Goal: Transaction & Acquisition: Purchase product/service

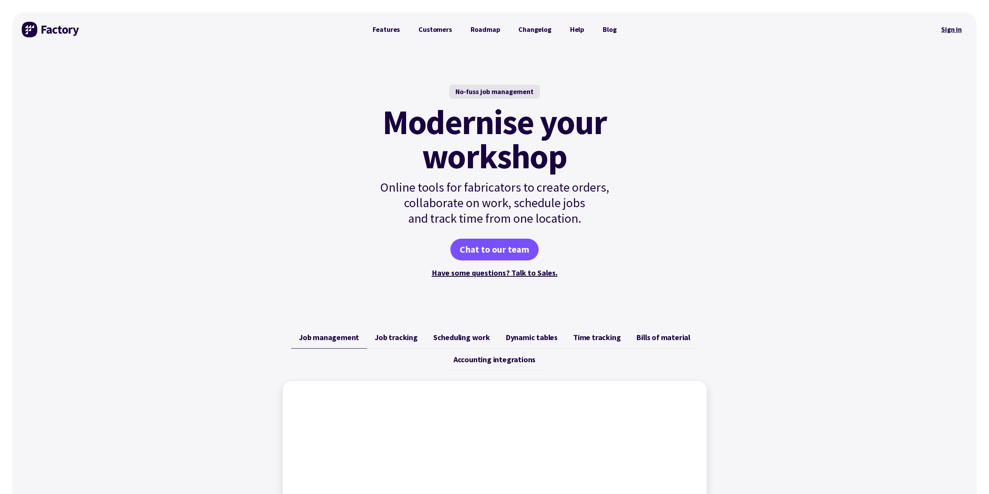
click at [952, 30] on link "Sign in" at bounding box center [951, 30] width 31 height 18
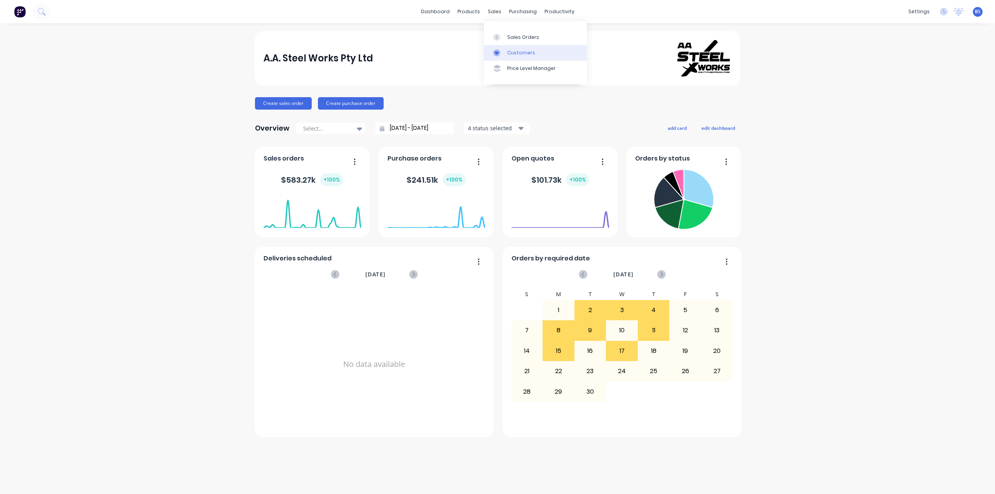
click at [514, 50] on div "Customers" at bounding box center [521, 52] width 28 height 7
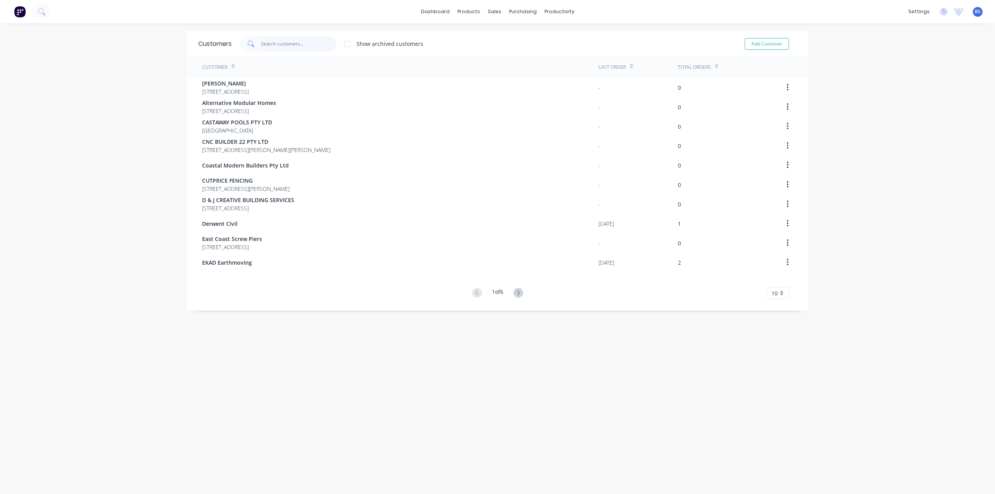
click at [278, 45] on input "text" at bounding box center [299, 44] width 76 height 16
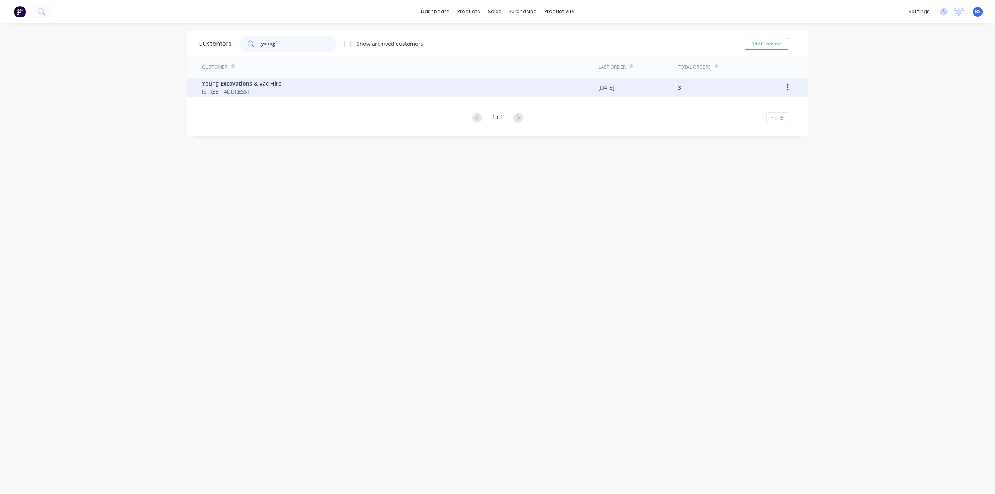
type input "young"
click at [253, 82] on span "Young Excavations & Vac Hire" at bounding box center [241, 83] width 79 height 8
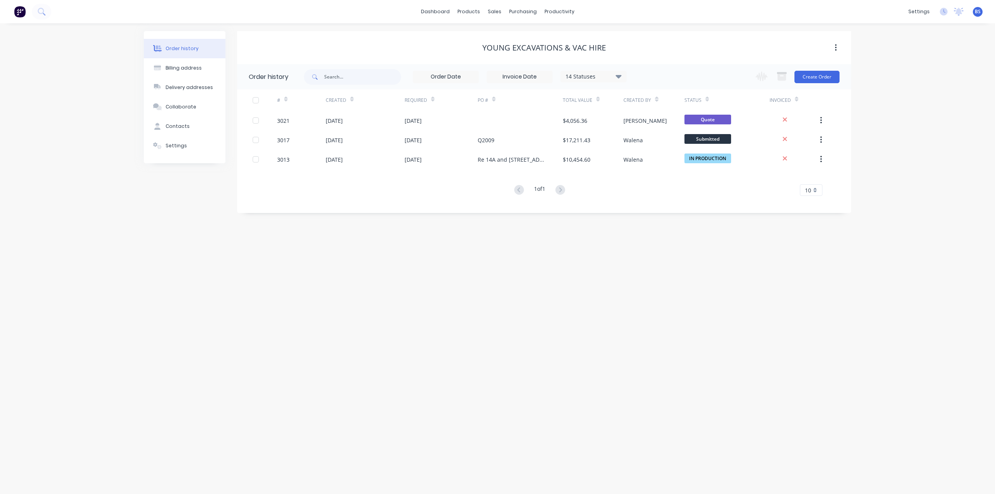
click at [839, 49] on button "button" at bounding box center [836, 48] width 18 height 14
click at [817, 79] on button "Create Order" at bounding box center [816, 77] width 45 height 12
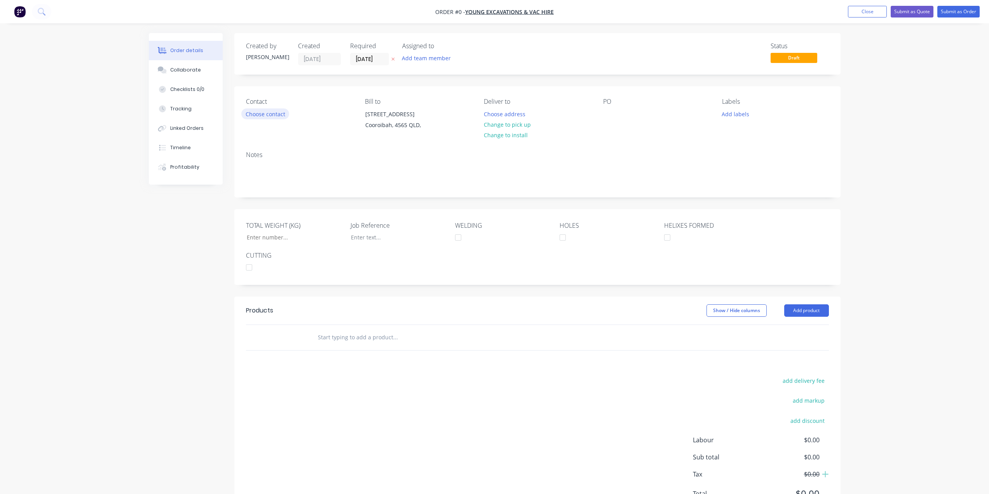
click at [266, 115] on button "Choose contact" at bounding box center [265, 113] width 48 height 10
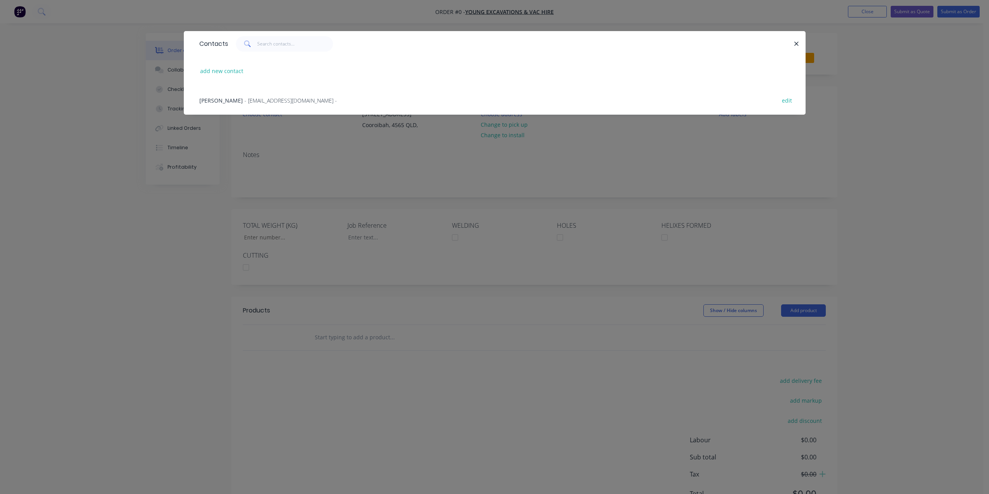
click at [251, 101] on span "- [EMAIL_ADDRESS][DOMAIN_NAME] -" at bounding box center [290, 100] width 92 height 7
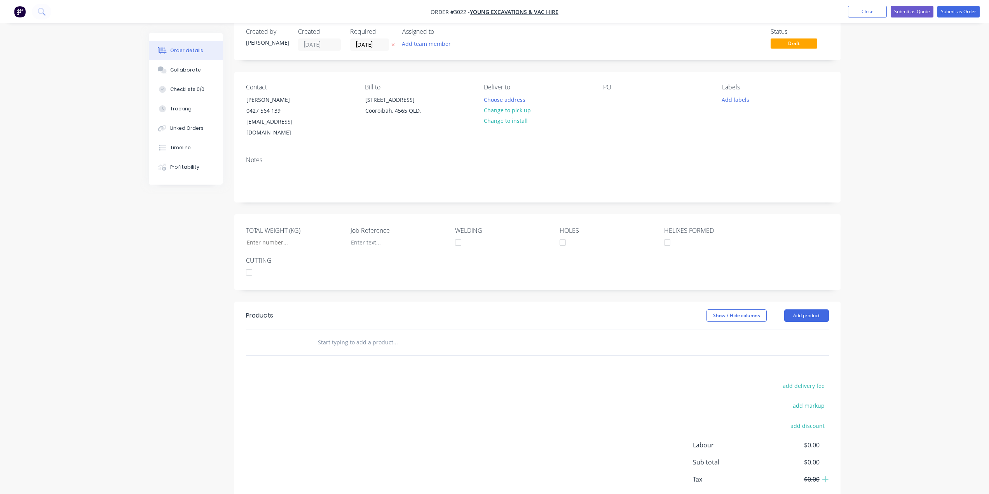
scroll to position [46, 0]
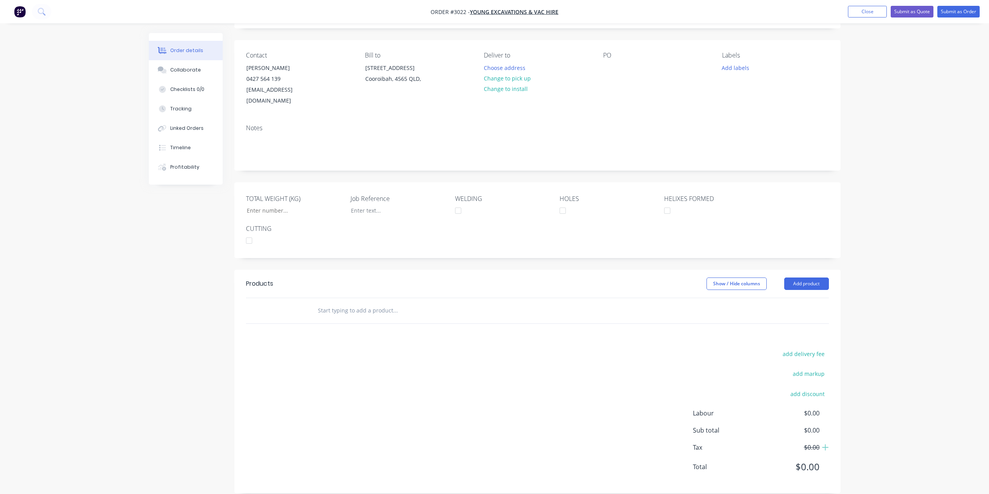
click at [382, 306] on input "text" at bounding box center [394, 311] width 155 height 16
click at [803, 278] on button "Add product" at bounding box center [806, 283] width 45 height 12
click at [786, 329] on div "Product Kit" at bounding box center [792, 334] width 60 height 11
click at [793, 313] on div "Standard pricing" at bounding box center [792, 318] width 60 height 11
click at [338, 318] on div at bounding box center [336, 323] width 51 height 11
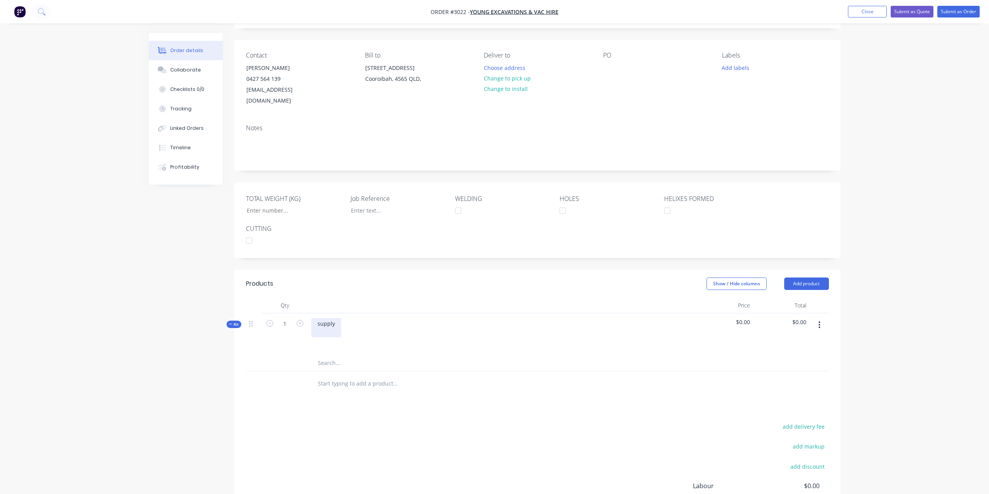
click at [332, 318] on div "supply" at bounding box center [326, 327] width 30 height 19
click at [328, 355] on div "Qty Price Total Kit 1 supply $0.00 $0.00" at bounding box center [537, 347] width 606 height 99
click at [334, 318] on div "supply" at bounding box center [326, 323] width 30 height 11
drag, startPoint x: 337, startPoint y: 310, endPoint x: 312, endPoint y: 319, distance: 26.8
click at [312, 319] on div "supply" at bounding box center [502, 330] width 389 height 34
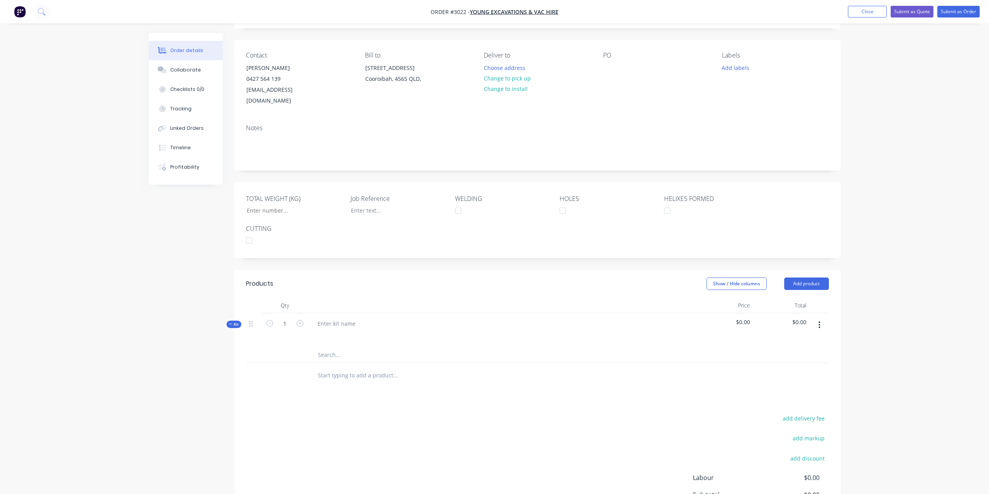
click at [335, 347] on input "text" at bounding box center [394, 355] width 155 height 16
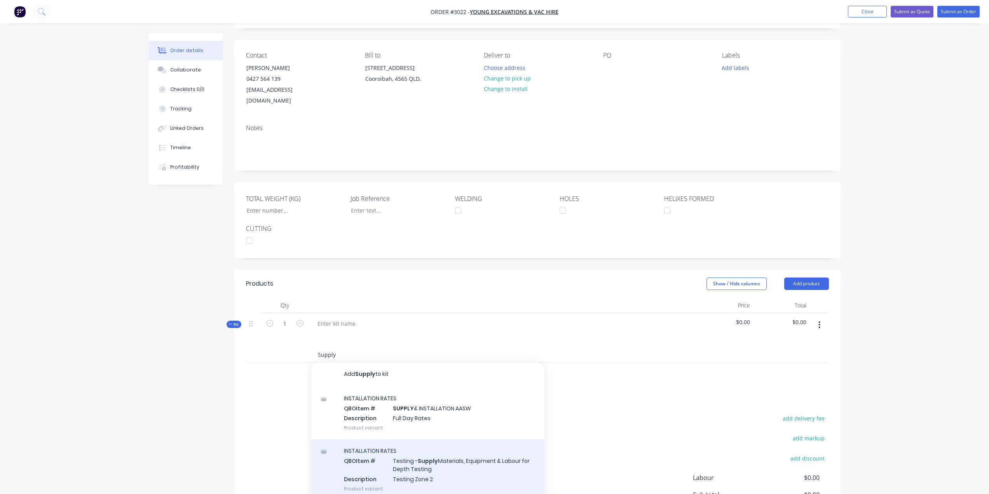
scroll to position [0, 0]
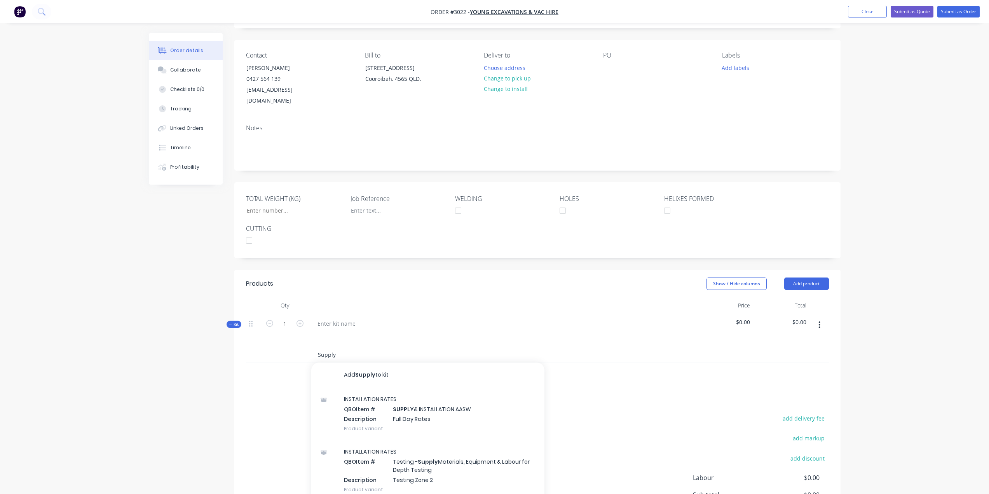
type input "Supply"
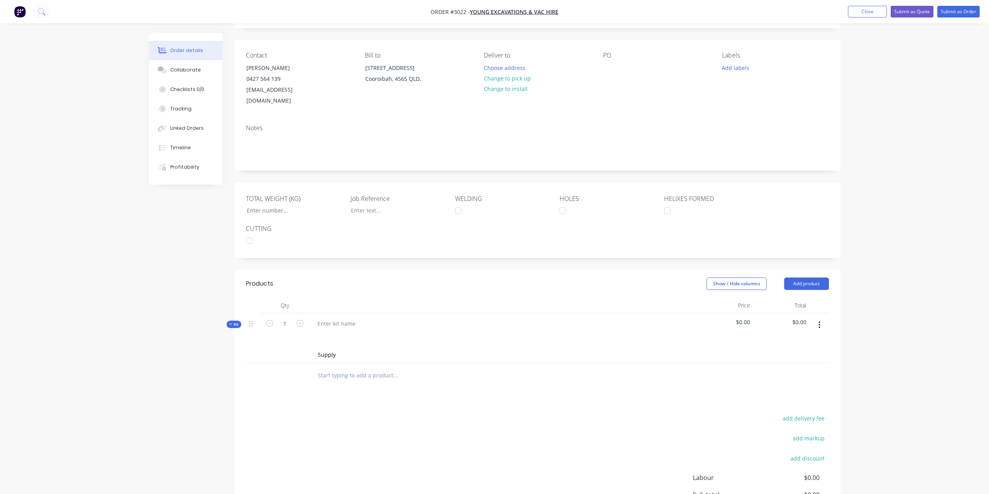
click at [356, 329] on div at bounding box center [502, 334] width 382 height 11
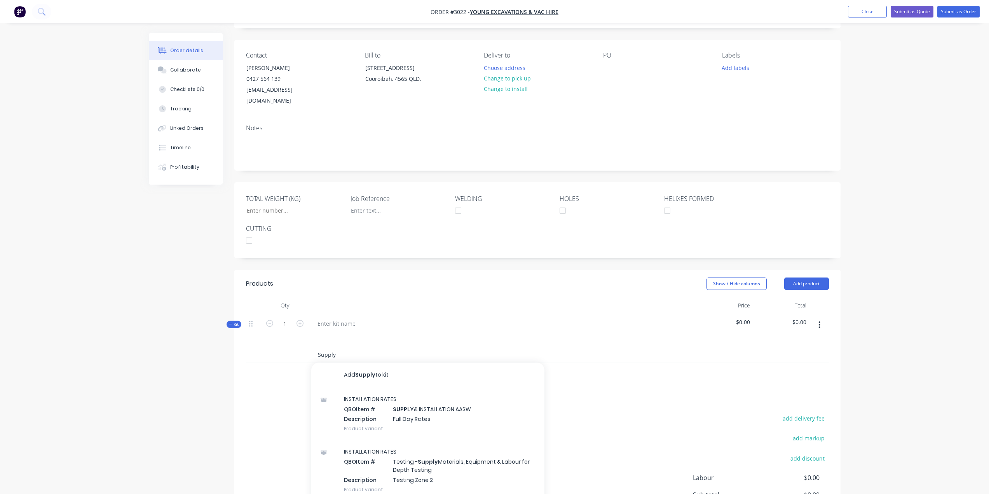
drag, startPoint x: 340, startPoint y: 343, endPoint x: 261, endPoint y: 337, distance: 79.9
click at [261, 347] on div "Supply Add Supply to kit INSTALLATION RATES QBO Item # SUPPLY & INSTALLATION AA…" at bounding box center [537, 355] width 583 height 16
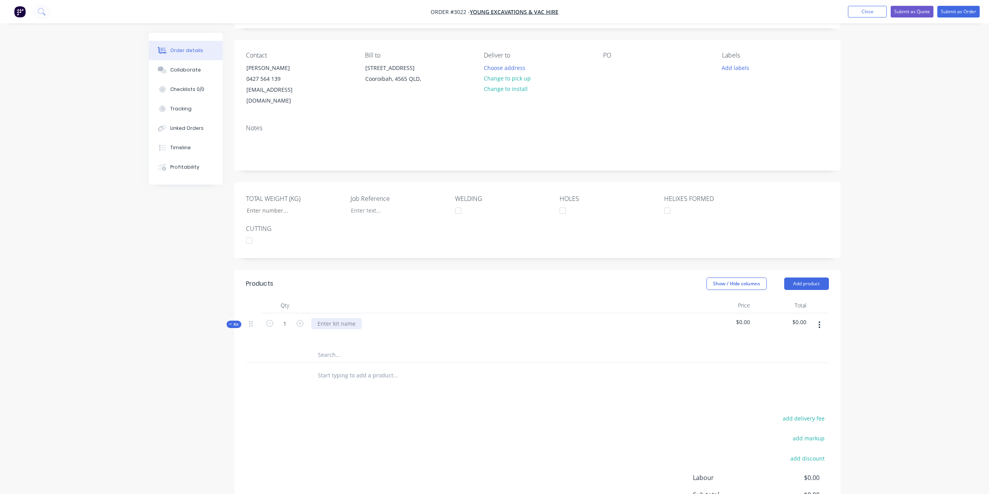
click at [356, 318] on div at bounding box center [336, 323] width 51 height 11
click at [334, 368] on input "text" at bounding box center [394, 376] width 155 height 16
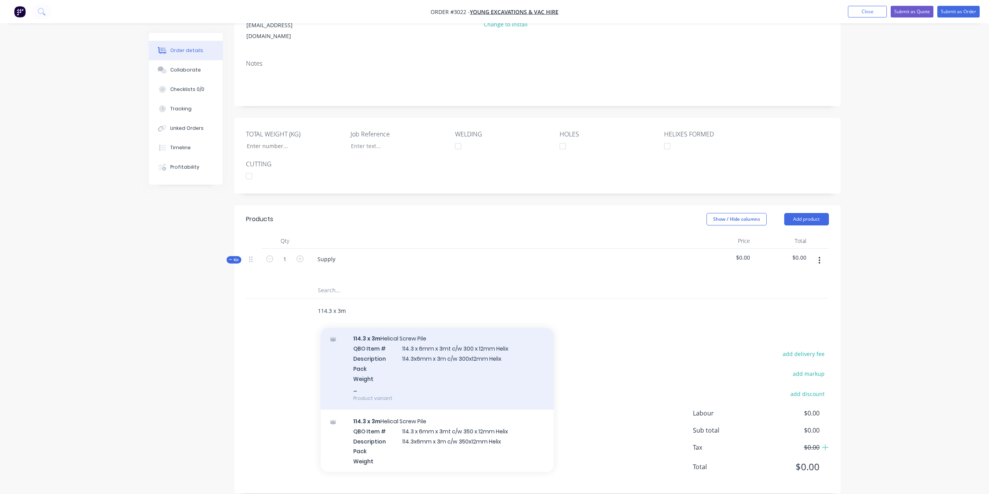
scroll to position [194, 0]
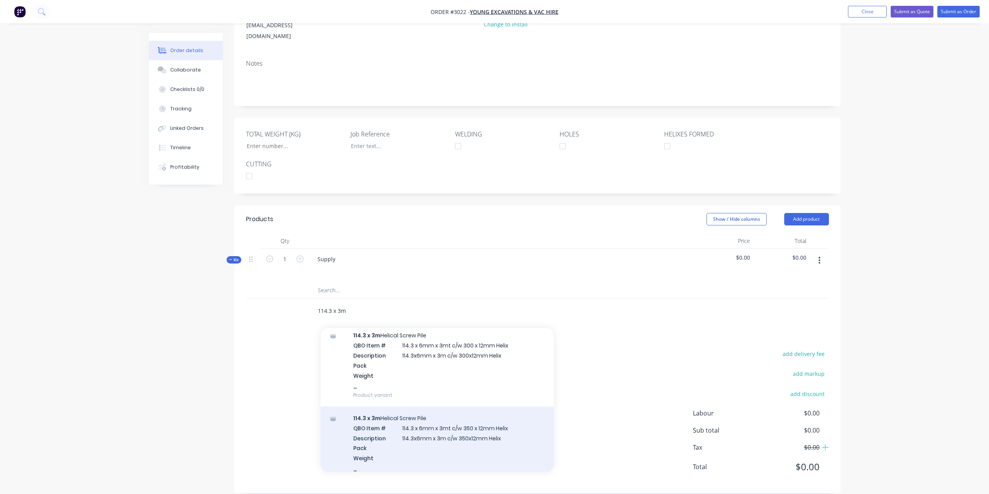
type input "114.3 x 3m"
click at [441, 417] on div "114.3 x 3m Helical Screw Pile QBO Item # 114.3 x 6mm x 3mt c/w 350 x 12mm Helix…" at bounding box center [437, 447] width 233 height 83
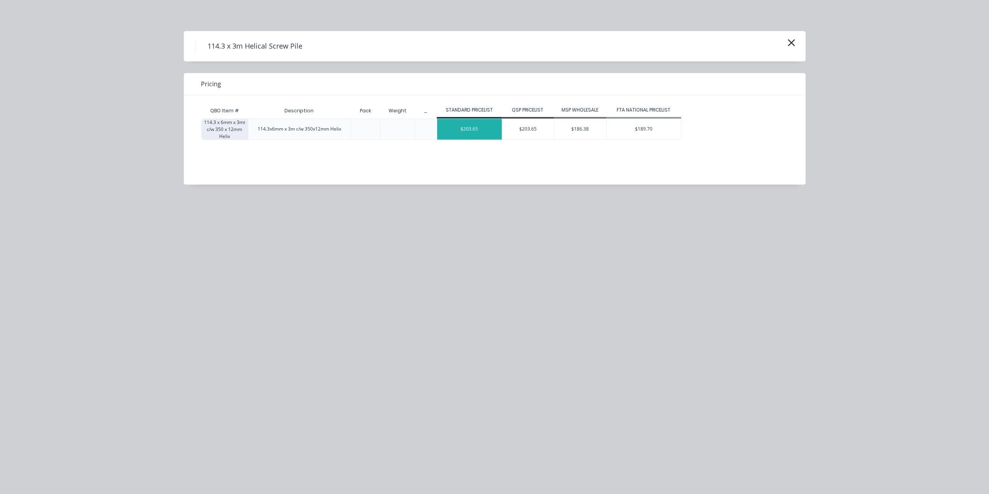
click at [469, 130] on div "$203.65" at bounding box center [469, 129] width 65 height 21
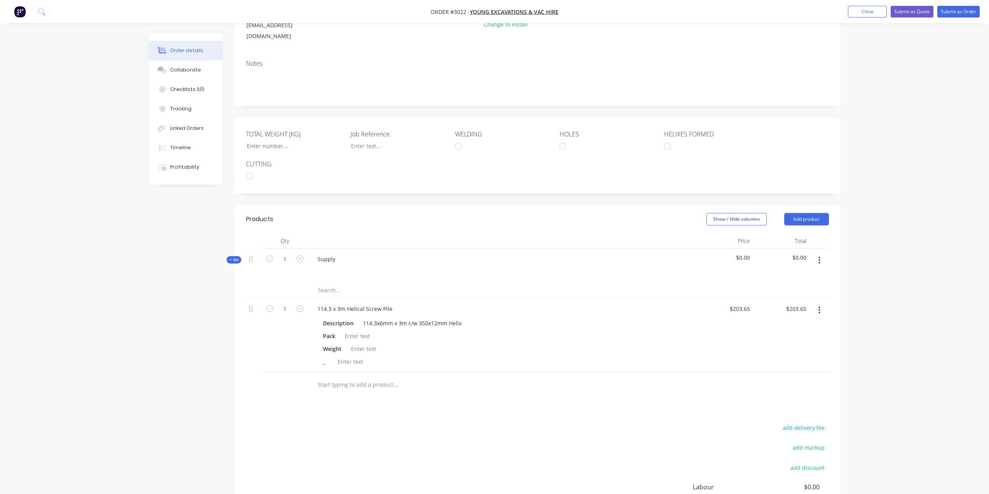
click at [348, 377] on input "text" at bounding box center [394, 385] width 155 height 16
click at [340, 377] on input "114.3 x 3 ex" at bounding box center [394, 385] width 155 height 16
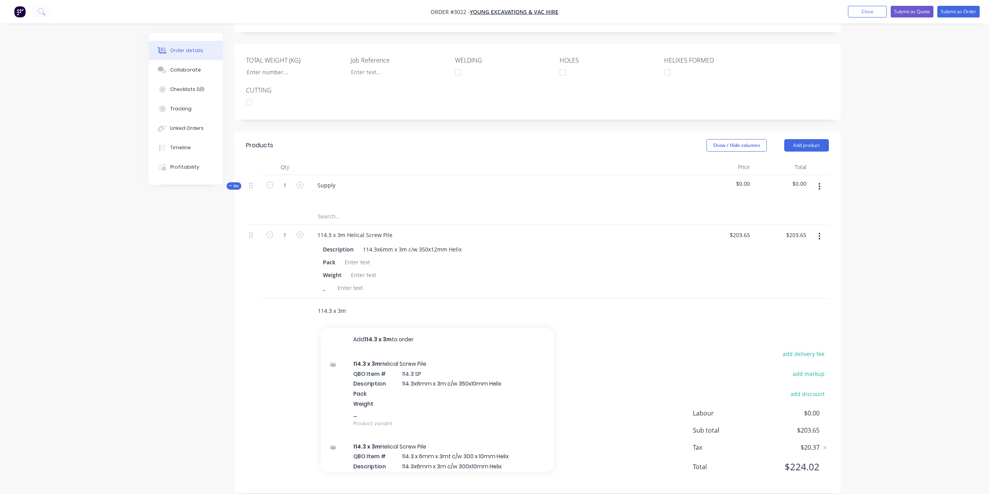
scroll to position [0, 0]
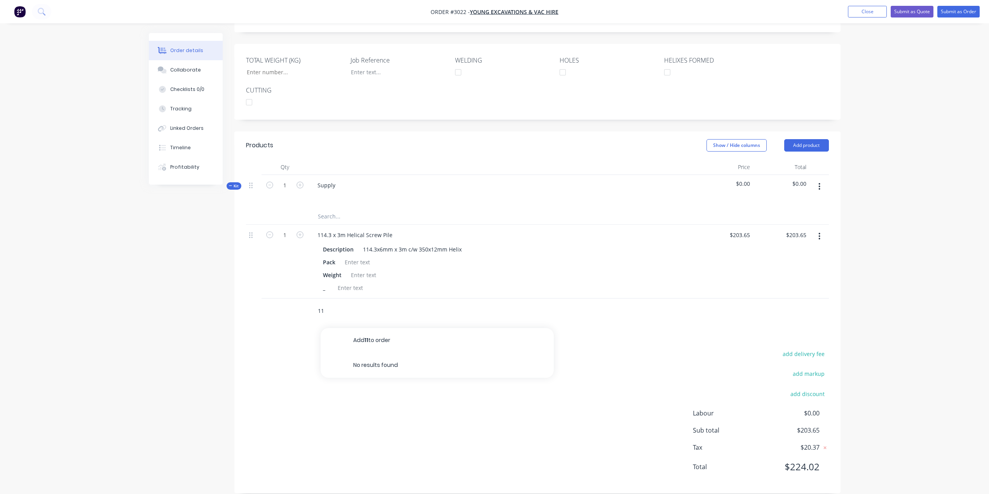
type input "1"
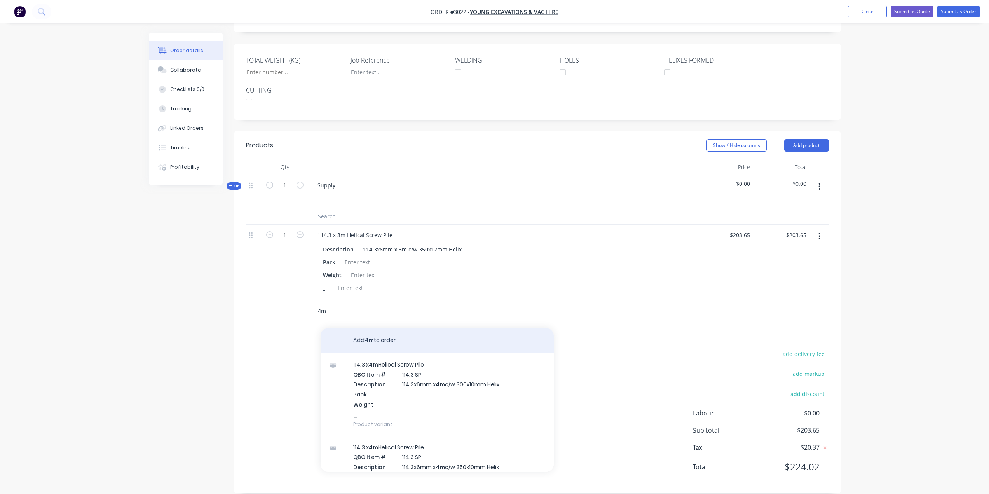
type input "4"
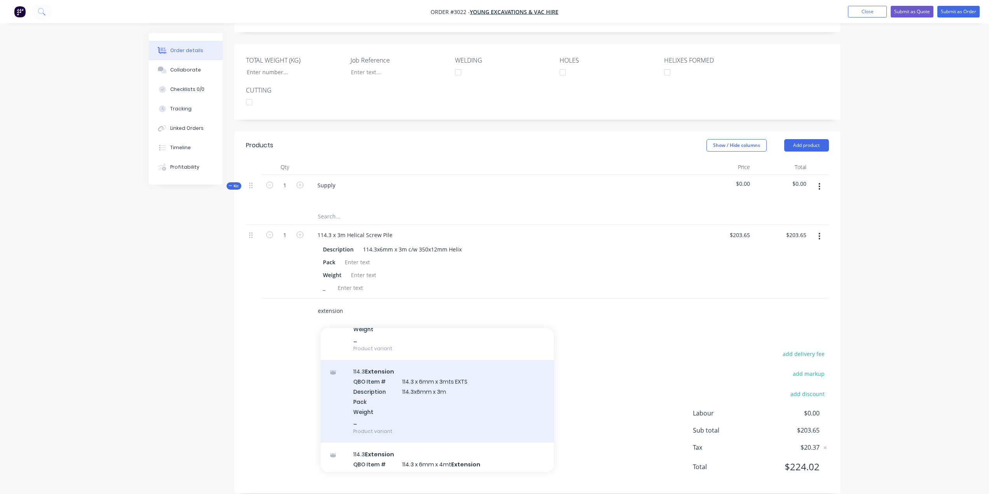
scroll to position [155, 0]
type input "extension"
click at [419, 377] on div "114.3 Extension QBO Item # 114.3 x 6mm x 3mts EXTS Description 114.3x6mm x 3m P…" at bounding box center [437, 404] width 233 height 83
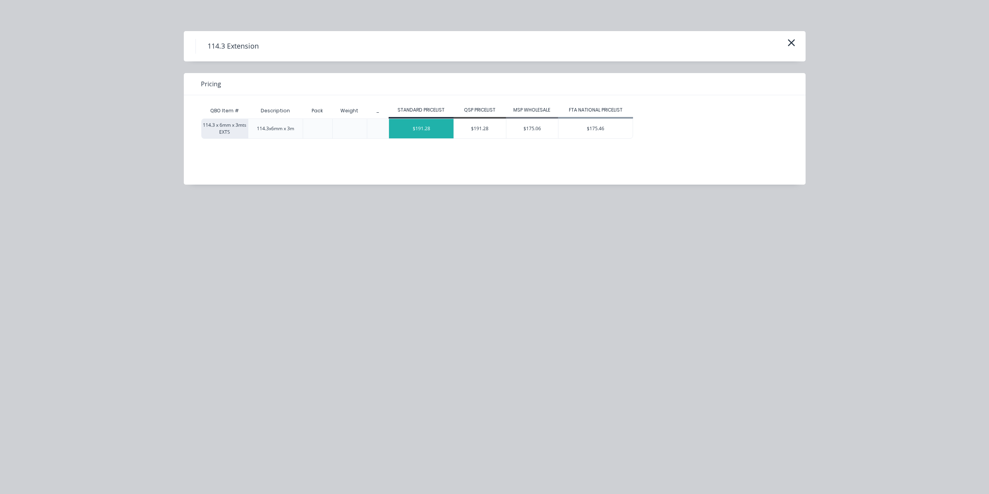
click at [427, 128] on div "$191.28" at bounding box center [421, 128] width 65 height 19
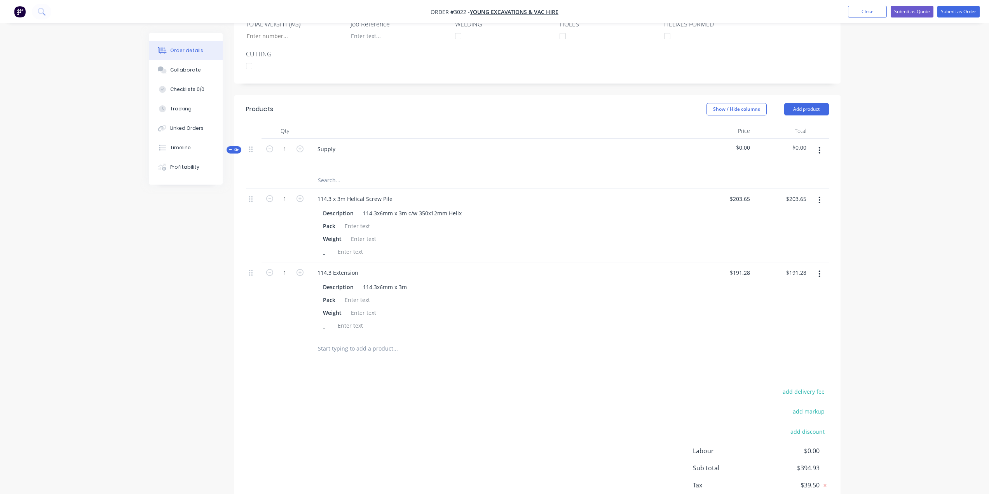
scroll to position [223, 0]
click at [361, 338] on input "text" at bounding box center [394, 346] width 155 height 16
type input "114.3 ex"
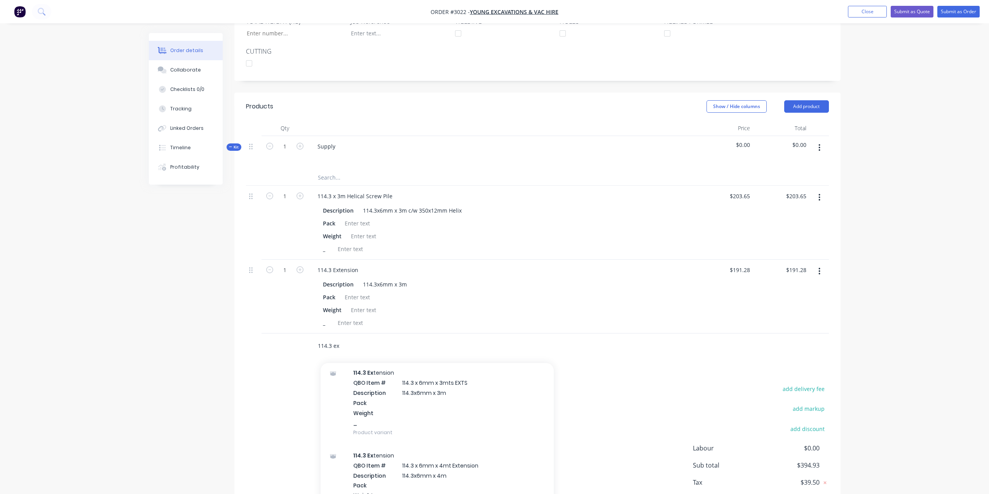
scroll to position [194, 0]
drag, startPoint x: 352, startPoint y: 337, endPoint x: 316, endPoint y: 334, distance: 36.2
click at [316, 338] on div "114.3 ex Add 114.3 ex to order 114.3 Ex tension QBO Item # 114.3 x 6mm x 1mt Ex…" at bounding box center [427, 346] width 233 height 16
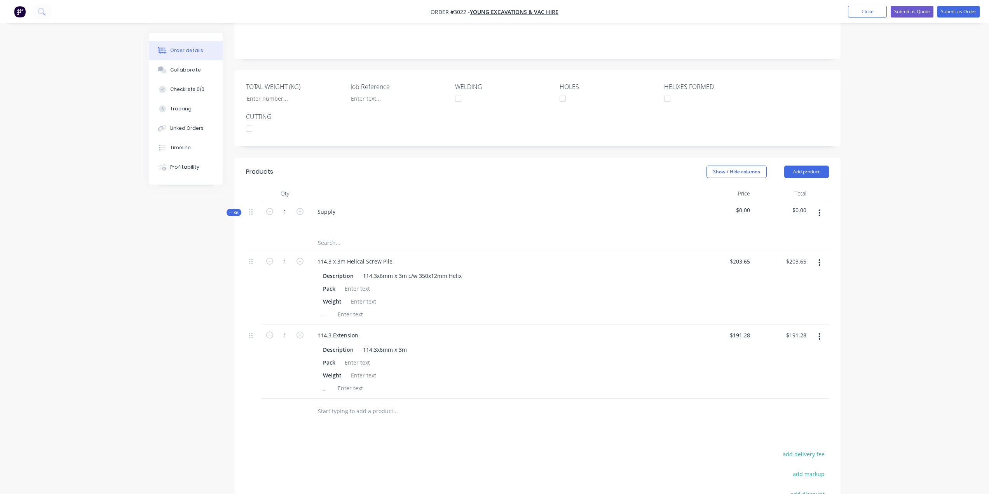
scroll to position [146, 0]
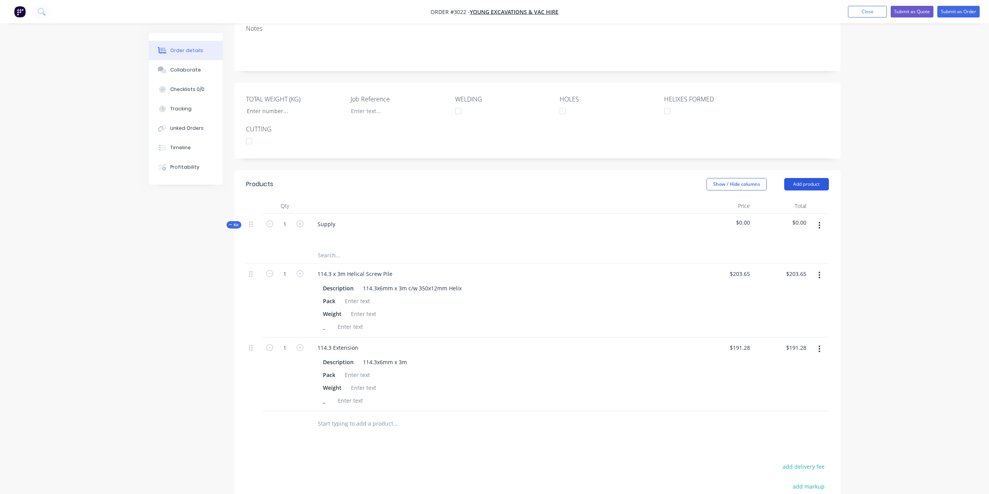
click at [806, 178] on button "Add product" at bounding box center [806, 184] width 45 height 12
click at [494, 308] on div "Weight" at bounding box center [501, 313] width 362 height 11
click at [820, 221] on icon "button" at bounding box center [819, 225] width 2 height 9
drag, startPoint x: 780, startPoint y: 296, endPoint x: 769, endPoint y: 334, distance: 39.2
click at [780, 302] on div "Delete" at bounding box center [792, 307] width 60 height 11
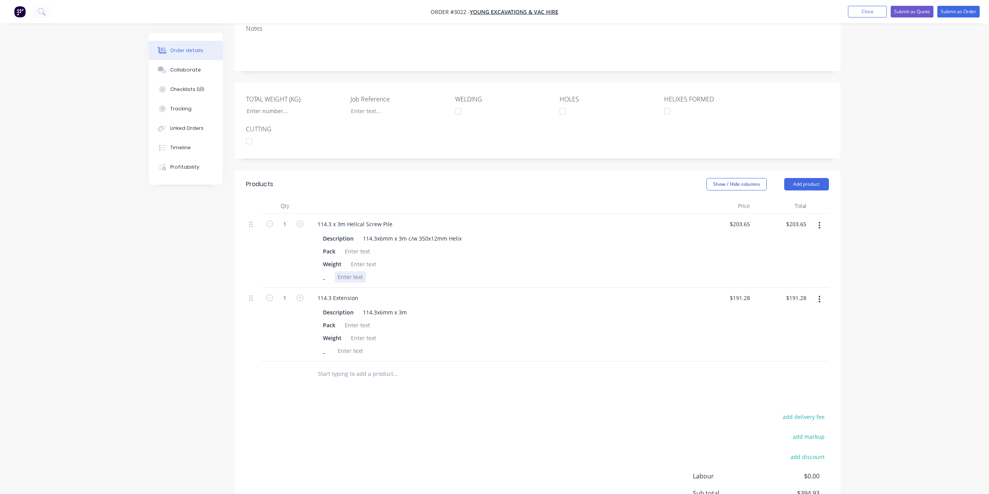
click at [352, 271] on div at bounding box center [350, 276] width 31 height 11
click at [337, 271] on div "Welded End Cap" at bounding box center [359, 276] width 49 height 11
click at [356, 271] on div "HOUSE SP1 Welded End Cap" at bounding box center [375, 276] width 80 height 11
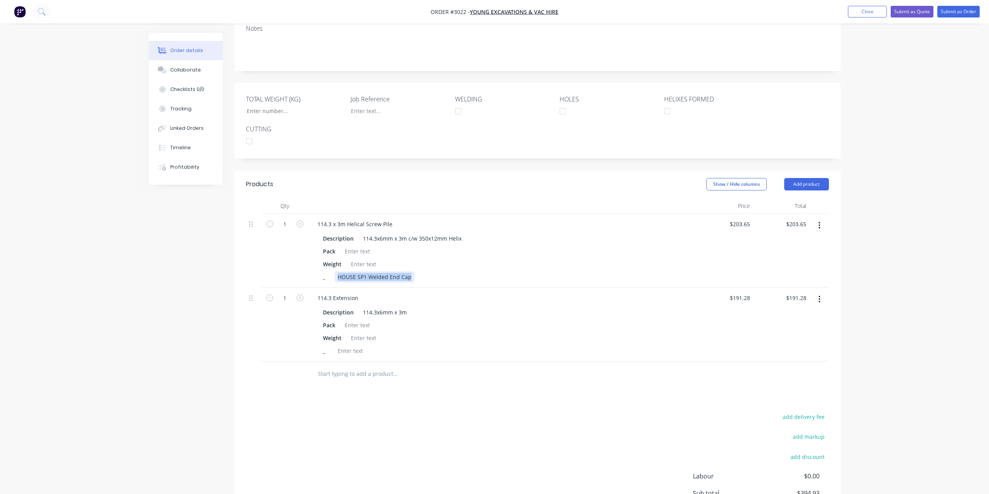
copy div "HOUSE SP1 Welded End Cap"
click at [351, 345] on div at bounding box center [350, 350] width 31 height 11
paste div
click at [367, 345] on div "HOUSE SP1 Welded End Cap" at bounding box center [375, 350] width 80 height 11
click at [387, 332] on div "Weight" at bounding box center [501, 337] width 362 height 11
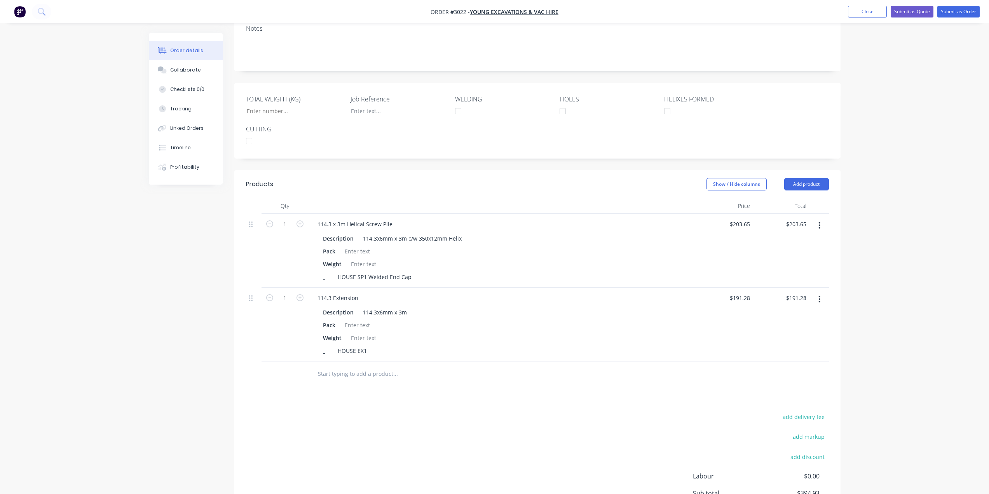
click at [359, 366] on input "text" at bounding box center [394, 374] width 155 height 16
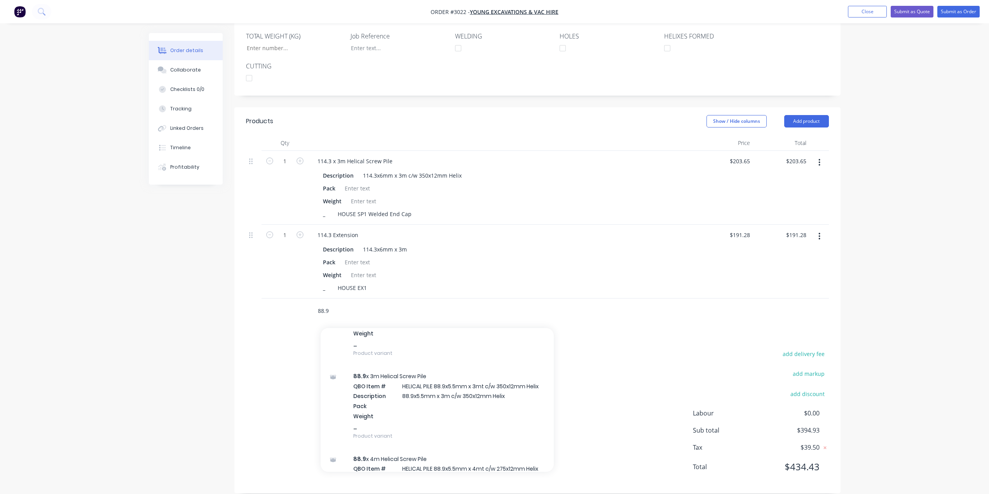
scroll to position [1515, 0]
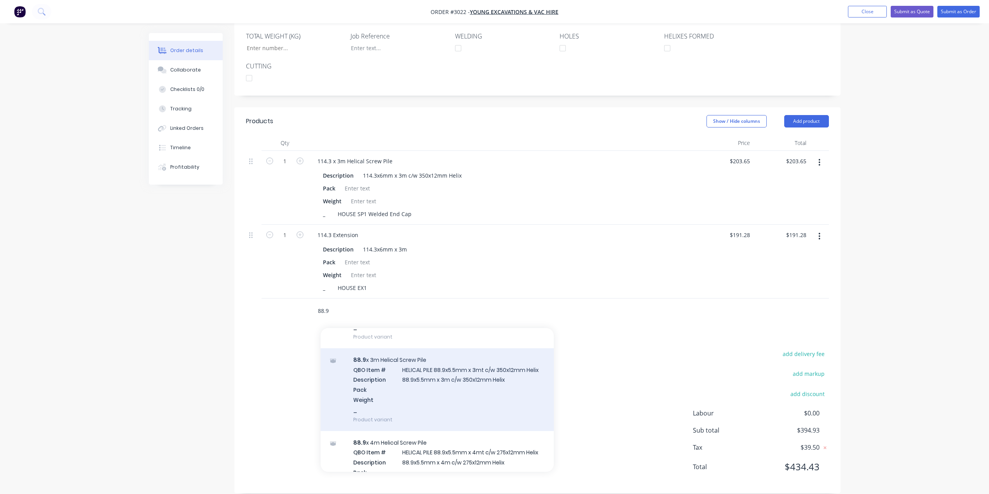
type input "88.9"
click at [441, 357] on div "88.9 x 3m Helical Screw Pile QBO Item # HELICAL PILE 88.9x5.5mm x 3mt c/w 350x1…" at bounding box center [437, 389] width 233 height 83
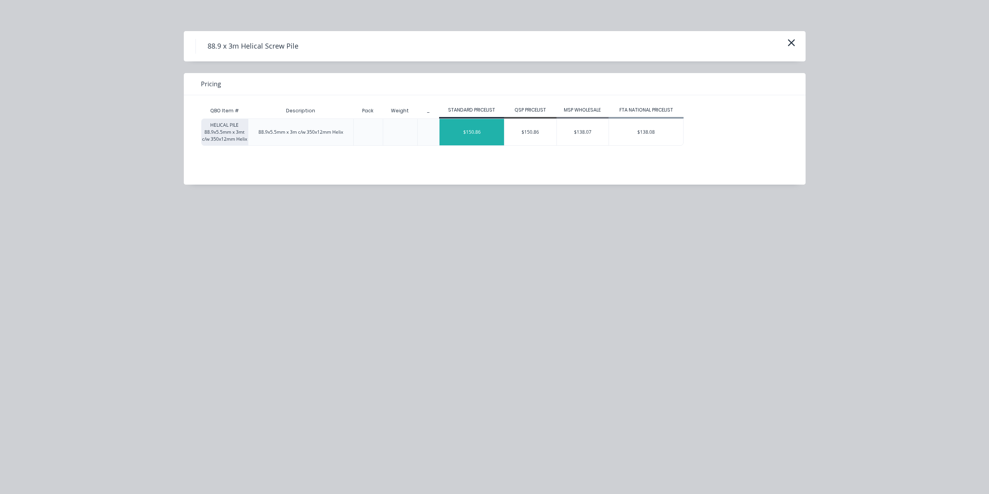
click at [484, 140] on div "$150.86" at bounding box center [471, 132] width 65 height 26
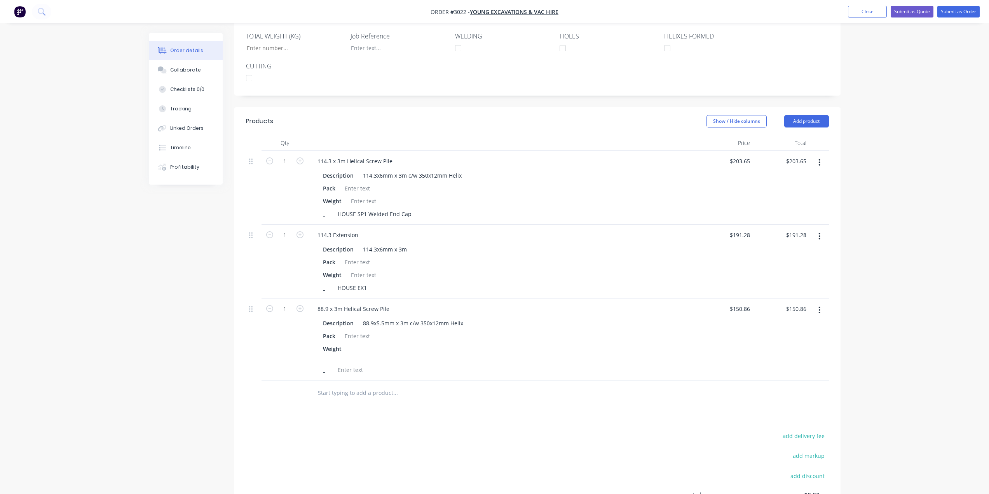
click at [344, 385] on input "text" at bounding box center [394, 393] width 155 height 16
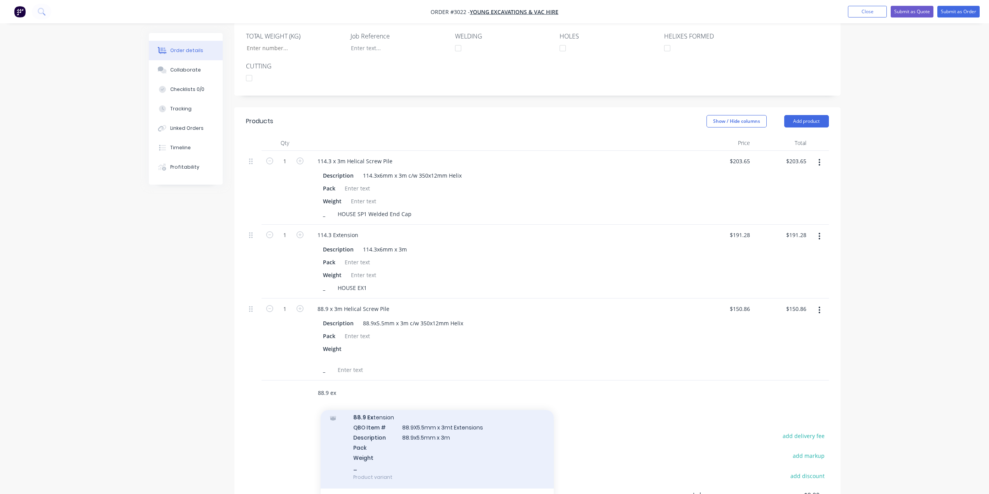
type input "88.9 ex"
click at [434, 426] on div "88.9 Ex tension QBO Item # 88.9X5.5mm x 3mt Extensions Description 88.9x5.5mm x…" at bounding box center [437, 447] width 233 height 83
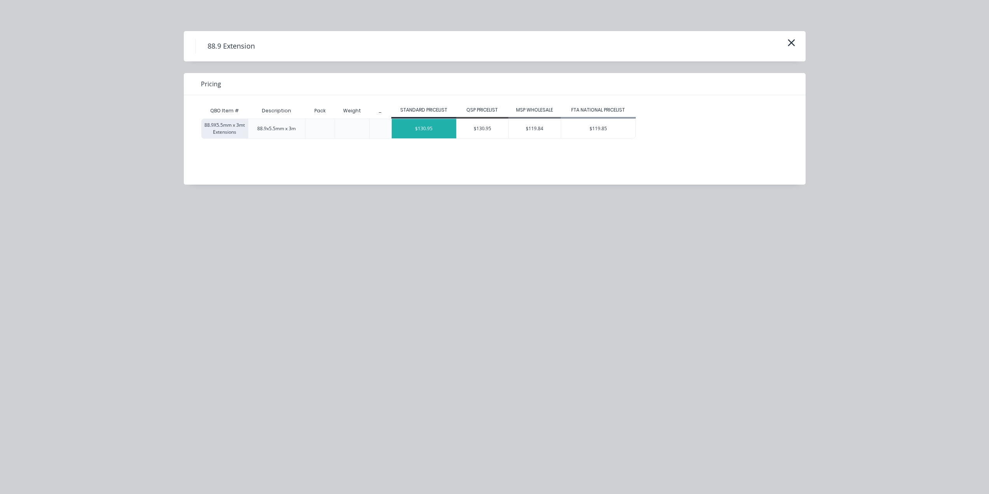
click at [411, 126] on div "$130.95" at bounding box center [424, 128] width 65 height 19
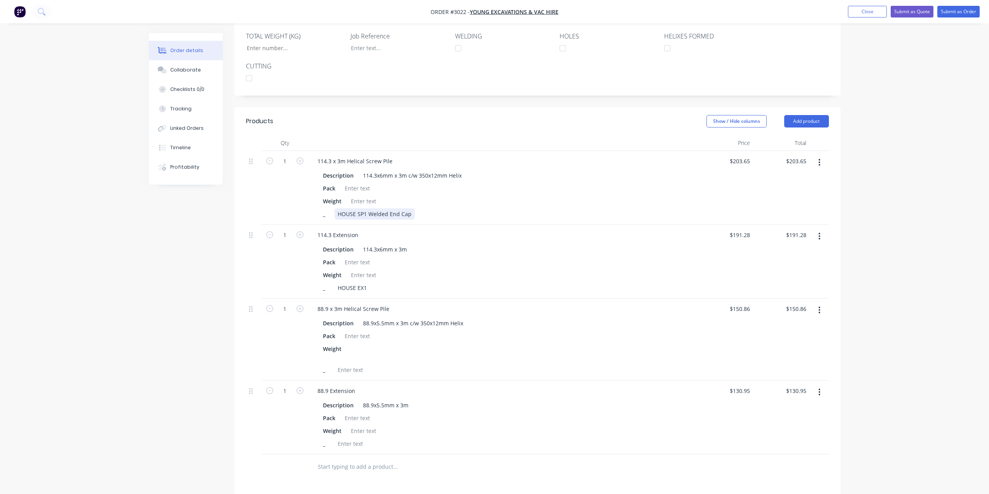
click at [355, 208] on div "HOUSE SP1 Welded End Cap" at bounding box center [375, 213] width 80 height 11
click at [369, 208] on div "HOUSE SP1 Welded End Cap" at bounding box center [375, 213] width 80 height 11
copy div "HOUSE SP1 Welded End Cap"
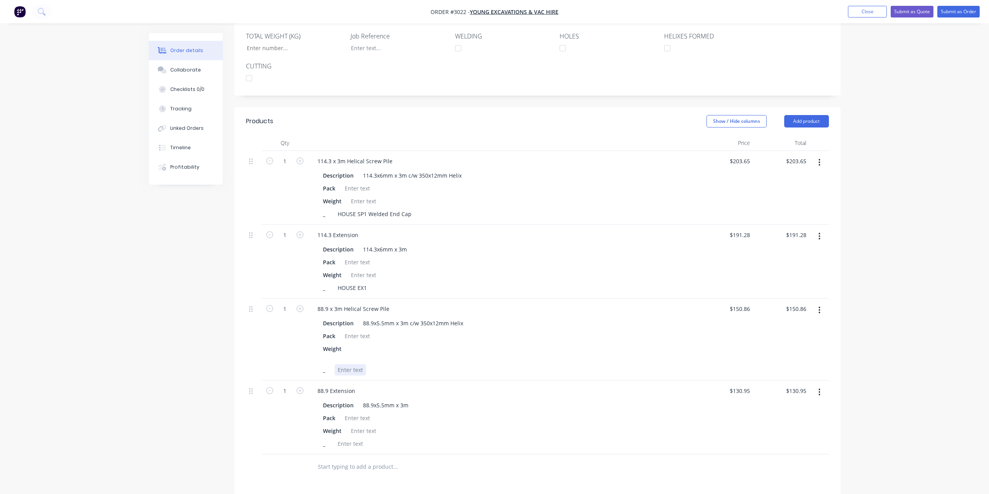
click at [354, 364] on div at bounding box center [350, 369] width 31 height 11
paste div
click at [354, 282] on div "HOUSE EX1" at bounding box center [352, 287] width 35 height 11
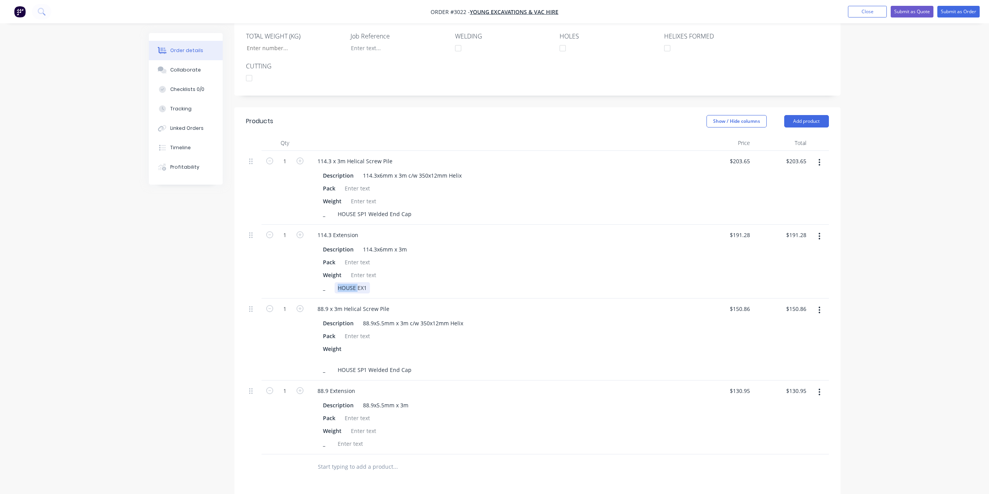
copy div "HOUSE EX1"
click at [352, 438] on div at bounding box center [350, 443] width 31 height 11
paste div
click at [361, 364] on div "HOUSE SP1 Welded End Cap" at bounding box center [375, 369] width 80 height 11
click at [366, 364] on div "HOUSE SP1 Welded End Cap" at bounding box center [375, 369] width 80 height 11
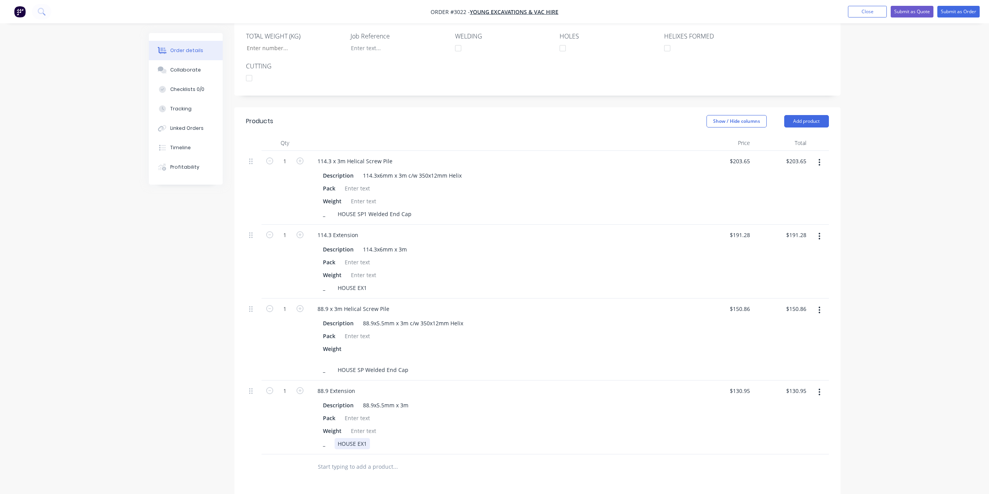
click at [358, 438] on div "HOUSE EX1" at bounding box center [352, 443] width 35 height 11
drag, startPoint x: 366, startPoint y: 432, endPoint x: 358, endPoint y: 434, distance: 8.7
click at [358, 438] on div "HOUSE EX1" at bounding box center [352, 443] width 35 height 11
click at [434, 385] on div "88.9 Extension" at bounding box center [502, 390] width 382 height 11
click at [741, 155] on input "203.65" at bounding box center [742, 160] width 21 height 11
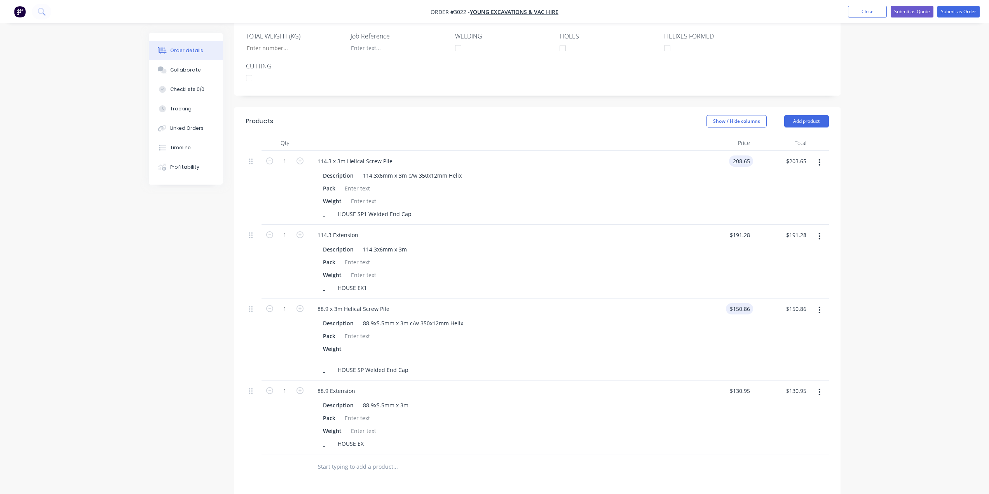
type input "$208.65"
click at [739, 303] on input "150.86" at bounding box center [741, 308] width 24 height 11
click at [743, 303] on input "150.86" at bounding box center [742, 308] width 21 height 11
type input "$155.86"
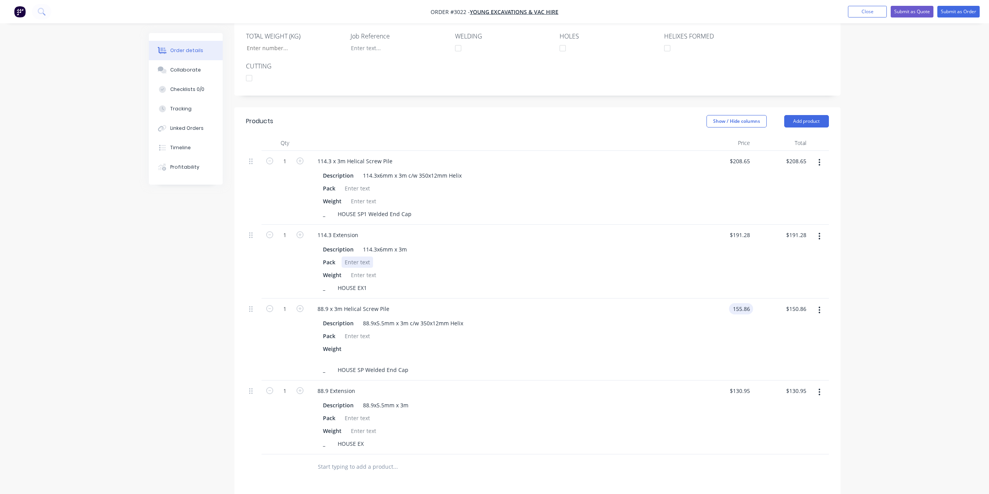
type input "$155.86"
click at [647, 256] on div "Pack" at bounding box center [501, 261] width 362 height 11
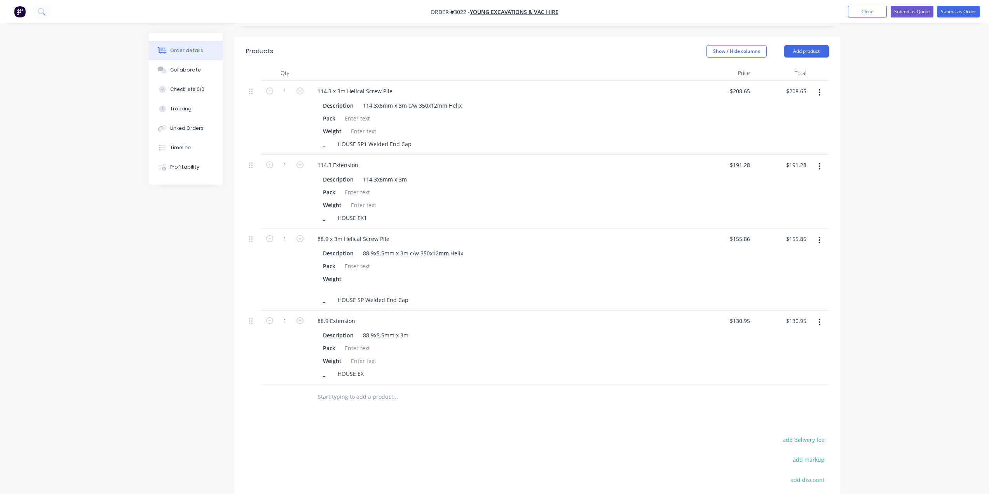
scroll to position [286, 0]
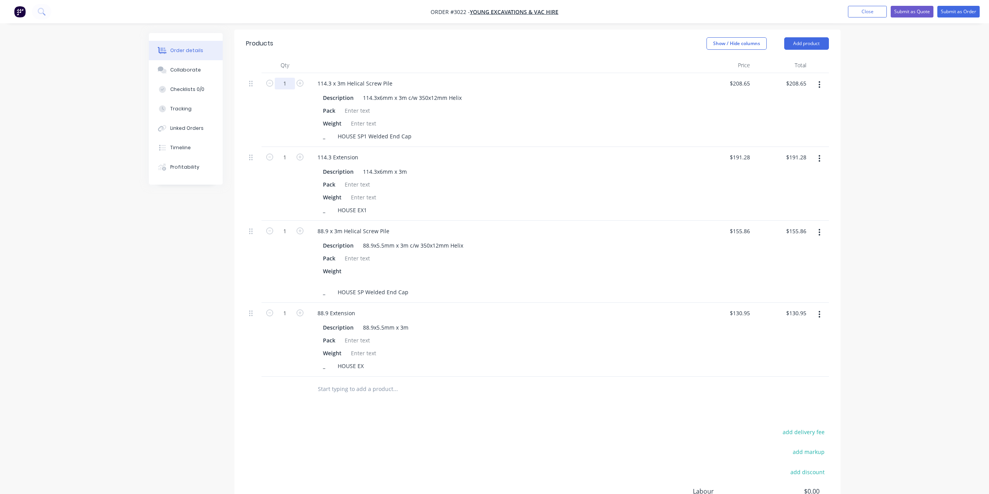
click at [289, 78] on input "1" at bounding box center [285, 84] width 20 height 12
type input "50"
type input "$10,432.50"
drag, startPoint x: 288, startPoint y: 149, endPoint x: 291, endPoint y: 152, distance: 4.2
click at [288, 152] on input "1" at bounding box center [285, 158] width 20 height 12
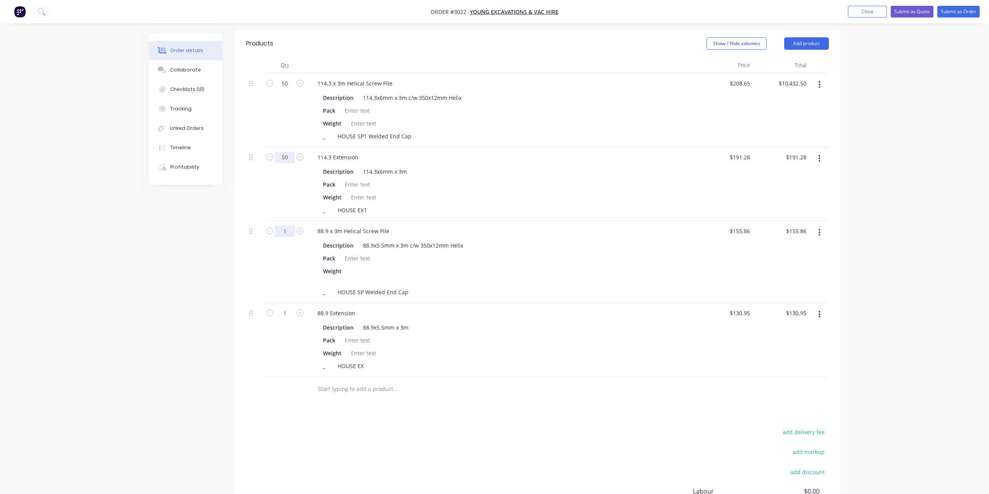
type input "50"
type input "$9,564.00"
click at [287, 225] on input "1" at bounding box center [285, 231] width 20 height 12
type input "14"
type input "$2,182.04"
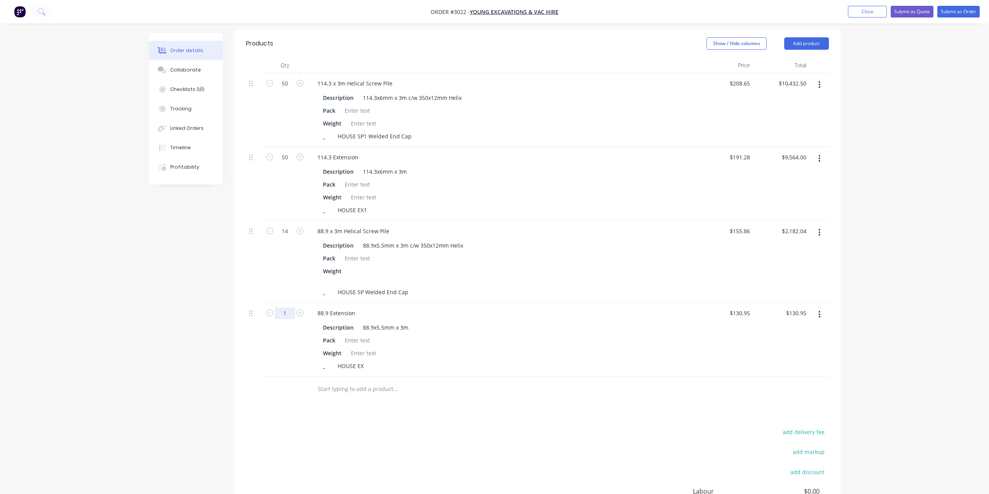
click at [289, 307] on input "1" at bounding box center [285, 313] width 20 height 12
type input "14"
type input "$1,833.30"
click at [409, 410] on div "Products Show / Hide columns Add product Qty Price Total 50 114.3 x 3m Helical …" at bounding box center [537, 301] width 606 height 542
click at [250, 310] on icon at bounding box center [250, 313] width 3 height 7
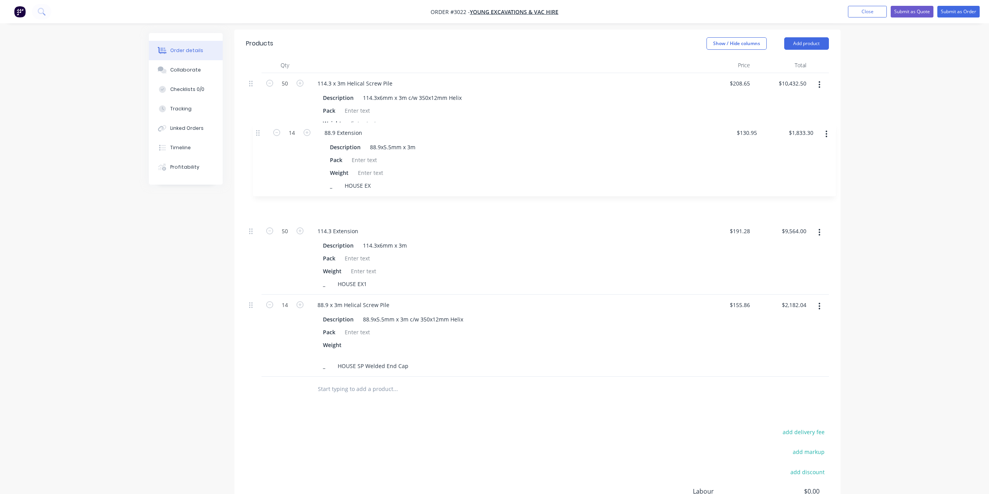
drag, startPoint x: 249, startPoint y: 305, endPoint x: 258, endPoint y: 132, distance: 172.7
click at [258, 132] on div "50 114.3 x 3m Helical Screw Pile Description 114.3x6mm x 3m c/w 350x12mm Helix …" at bounding box center [537, 224] width 583 height 303
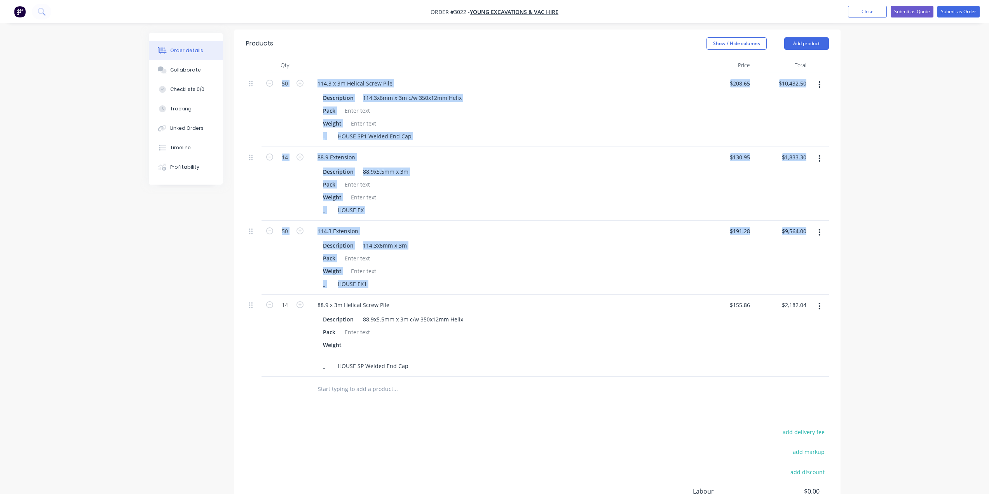
drag, startPoint x: 248, startPoint y: 293, endPoint x: 256, endPoint y: 101, distance: 191.7
click at [256, 101] on div "50 114.3 x 3m Helical Screw Pile Description 114.3x6mm x 3m c/w 350x12mm Helix …" at bounding box center [537, 224] width 583 height 303
click at [248, 298] on div at bounding box center [254, 336] width 16 height 82
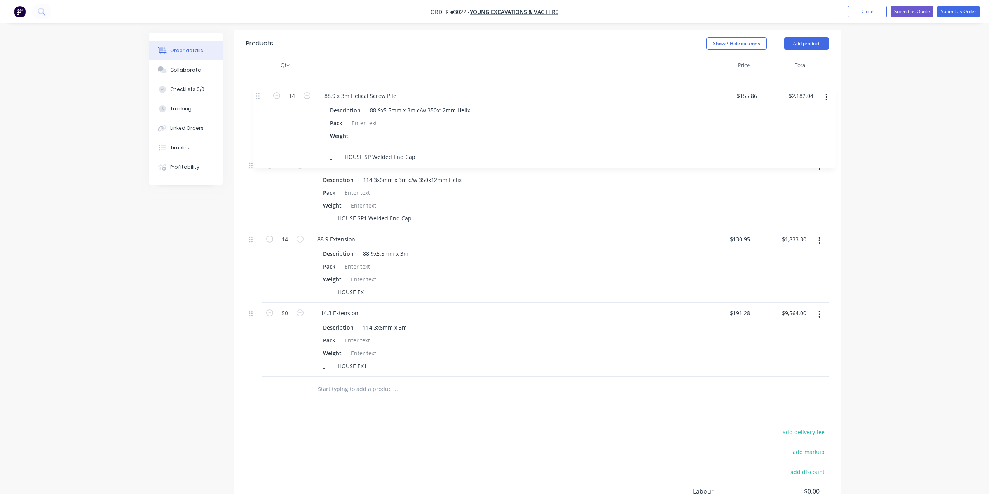
drag, startPoint x: 251, startPoint y: 297, endPoint x: 259, endPoint y: 96, distance: 200.7
click at [259, 96] on div "50 114.3 x 3m Helical Screw Pile Description 114.3x6mm x 3m c/w 350x12mm Helix …" at bounding box center [537, 224] width 583 height 303
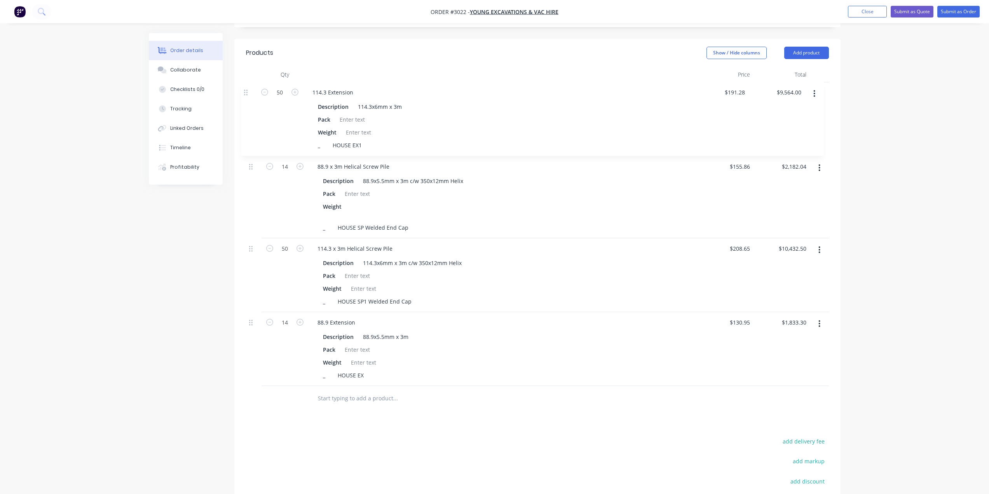
scroll to position [276, 0]
drag, startPoint x: 250, startPoint y: 302, endPoint x: 238, endPoint y: 144, distance: 158.6
click at [238, 144] on div "Qty Price Total 14 88.9 x 3m Helical Screw Pile Description 88.9x5.5mm x 3m c/w…" at bounding box center [537, 240] width 606 height 344
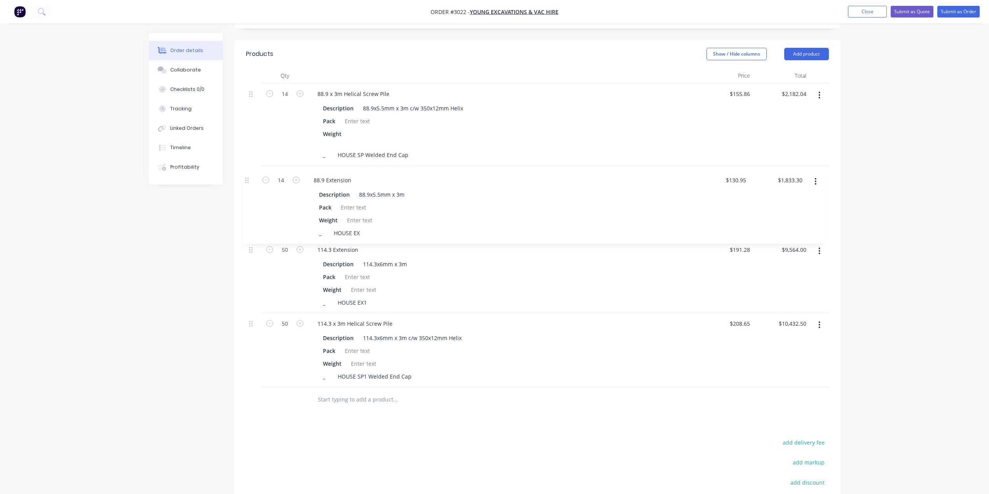
drag, startPoint x: 254, startPoint y: 314, endPoint x: 250, endPoint y: 180, distance: 134.5
click at [250, 180] on div "14 88.9 x 3m Helical Screw Pile Description 88.9x5.5mm x 3m c/w 350x12mm Helix …" at bounding box center [537, 235] width 583 height 303
drag, startPoint x: 250, startPoint y: 311, endPoint x: 249, endPoint y: 233, distance: 78.1
click at [249, 233] on div "14 88.9 x 3m Helical Screw Pile Description 88.9x5.5mm x 3m c/w 350x12mm Helix …" at bounding box center [537, 235] width 583 height 303
click at [353, 425] on div "Products Show / Hide columns Add product Qty Price Total 14 88.9 x 3m Helical S…" at bounding box center [537, 311] width 606 height 542
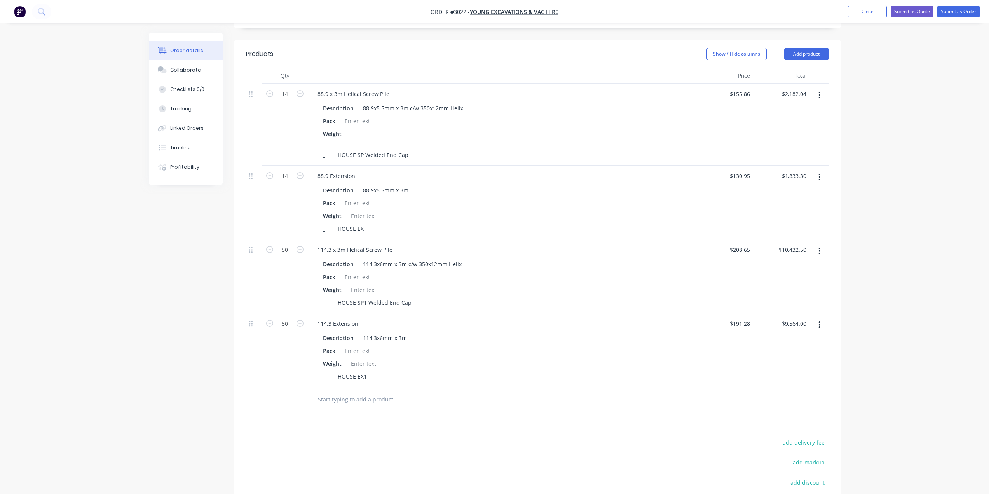
click at [346, 392] on input "text" at bounding box center [394, 400] width 155 height 16
click at [386, 244] on div "114.3 x 3m Helical Screw Pile" at bounding box center [354, 249] width 87 height 11
copy div "114.3 x 3m Helical Screw Pile"
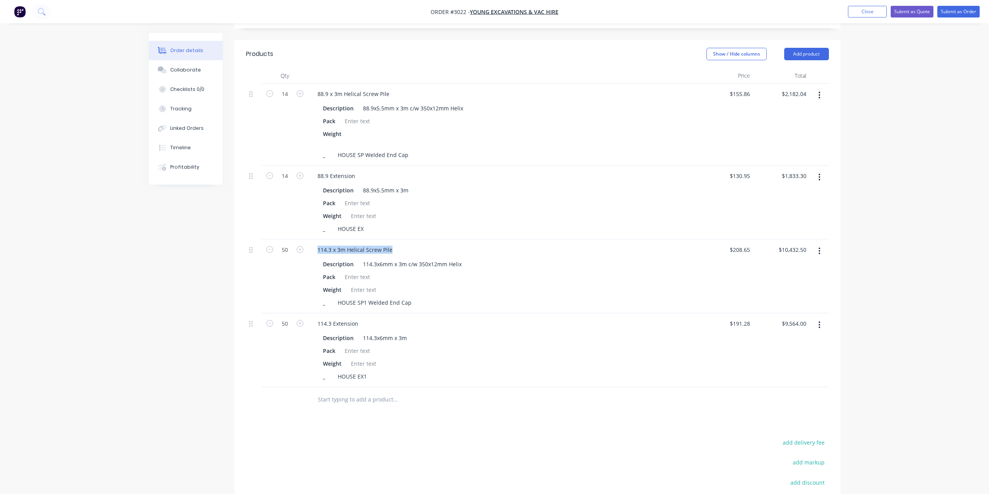
click at [328, 392] on input "text" at bounding box center [394, 400] width 155 height 16
paste input "114.3 x 3m Helical Screw Pile"
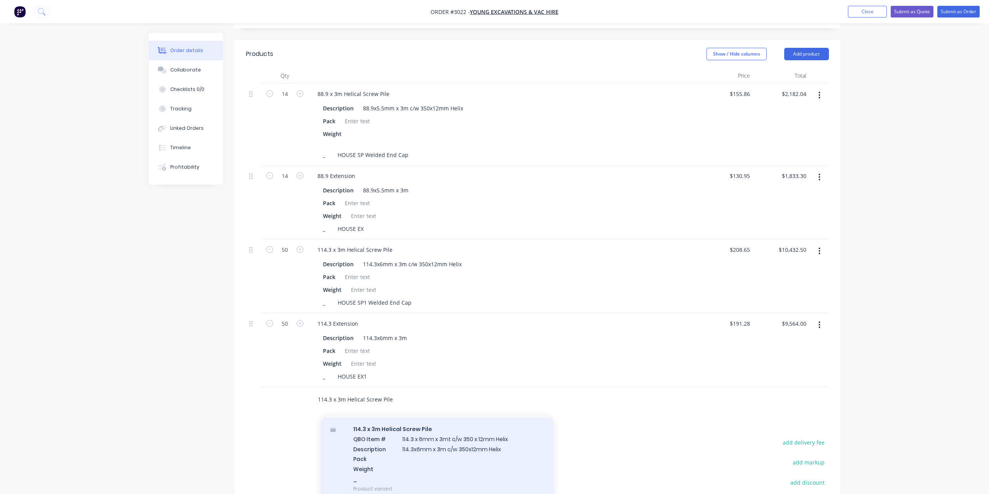
type input "114.3 x 3m Helical Screw Pile"
click at [433, 433] on div "114.3 x 3m Helical Screw Pile QBO Item # 114.3 x 6mm x 3mt c/w 350 x 12mm Helix…" at bounding box center [437, 458] width 233 height 83
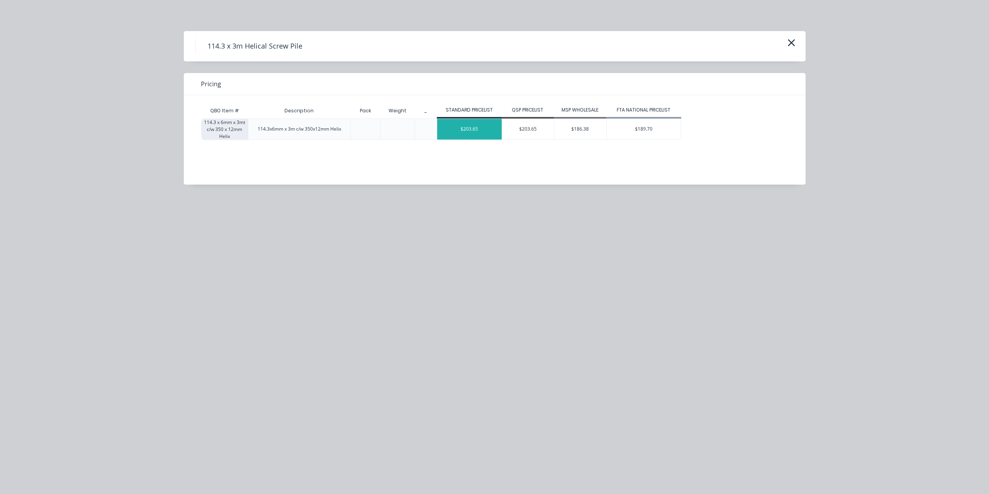
click at [469, 128] on div "$203.65" at bounding box center [469, 129] width 65 height 21
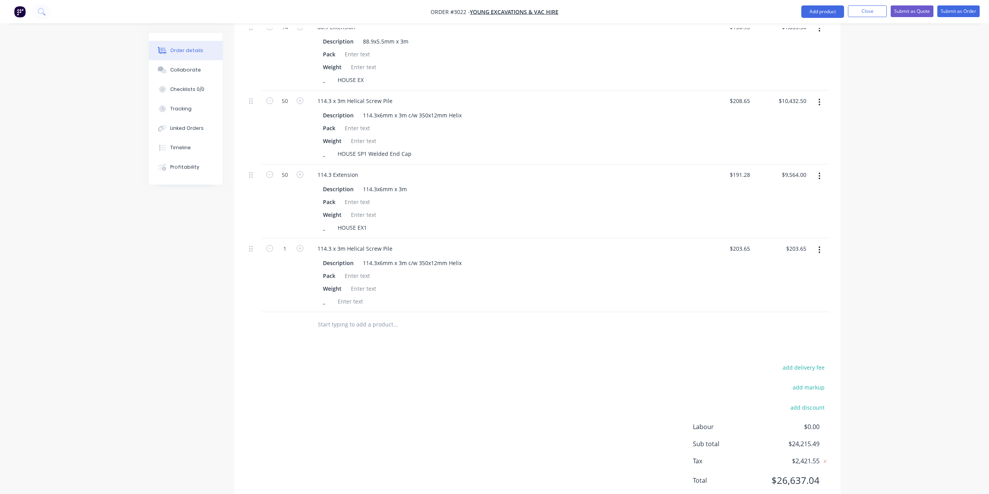
scroll to position [431, 0]
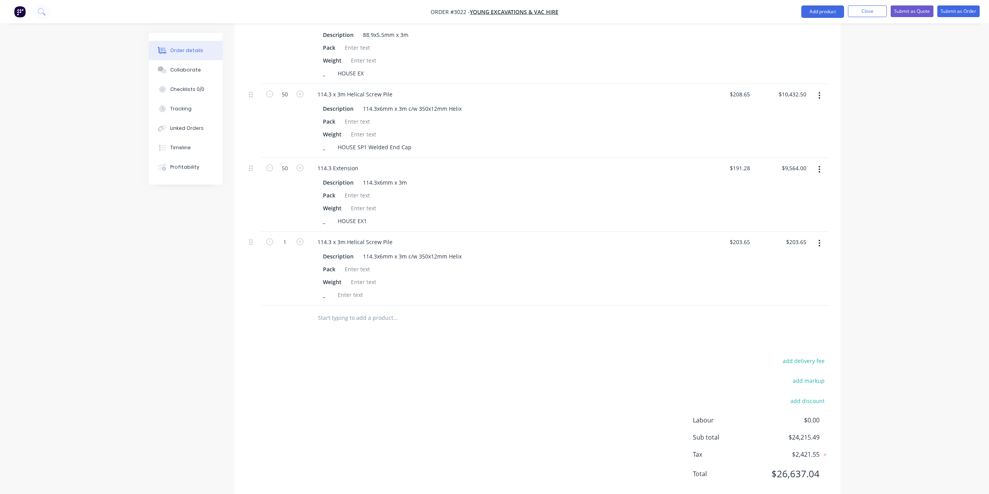
click at [375, 310] on input "text" at bounding box center [394, 318] width 155 height 16
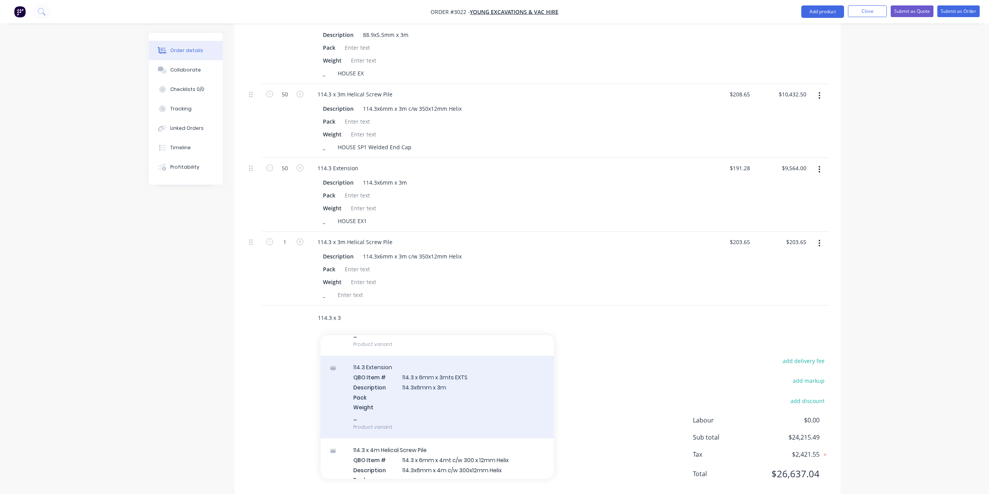
type input "114.3 x 3"
click at [441, 382] on div "114.3 Extension QBO Item # 114.3 x 6mm x 3mts EXTS Description 114.3x6mm x 3m P…" at bounding box center [437, 397] width 233 height 83
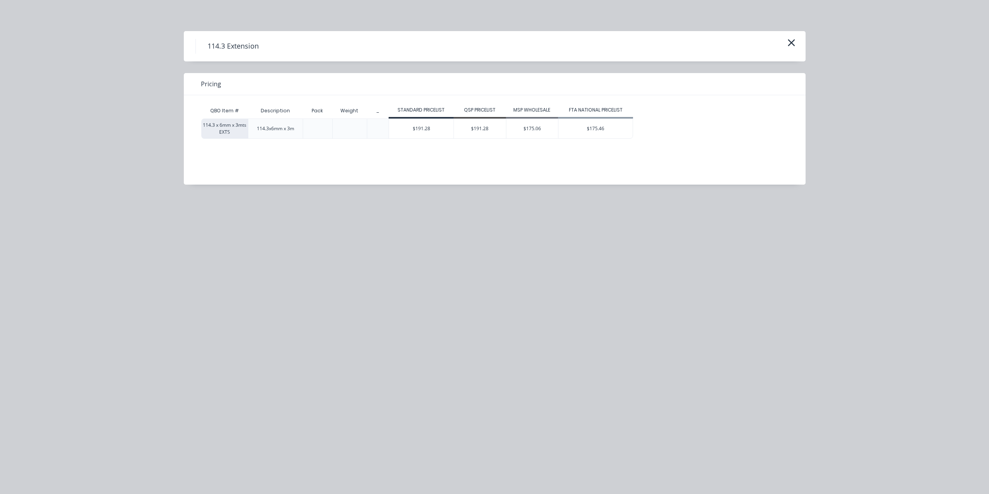
click at [412, 128] on div "$191.28" at bounding box center [421, 128] width 65 height 19
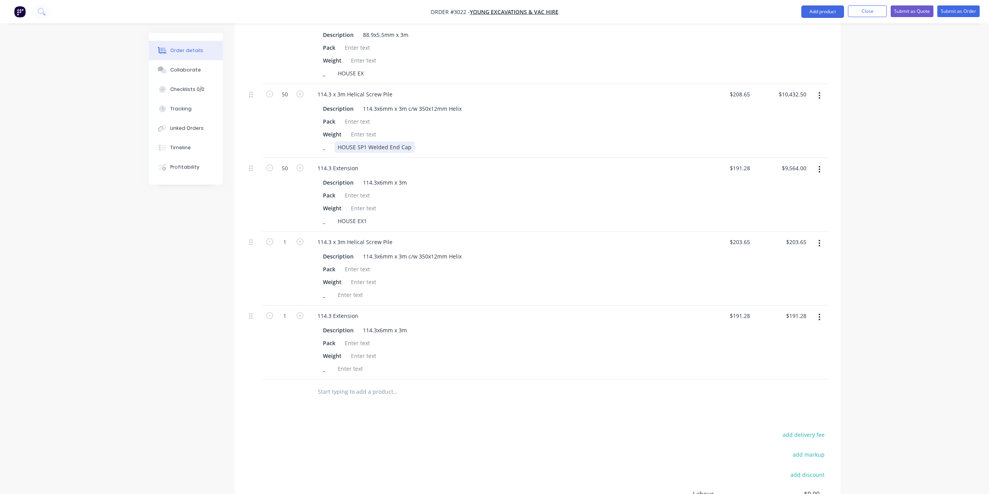
click at [376, 141] on div "HOUSE SP1 Welded End Cap" at bounding box center [375, 146] width 80 height 11
copy div "HOUSE SP1 Welded End Cap"
click at [351, 289] on div at bounding box center [350, 294] width 31 height 11
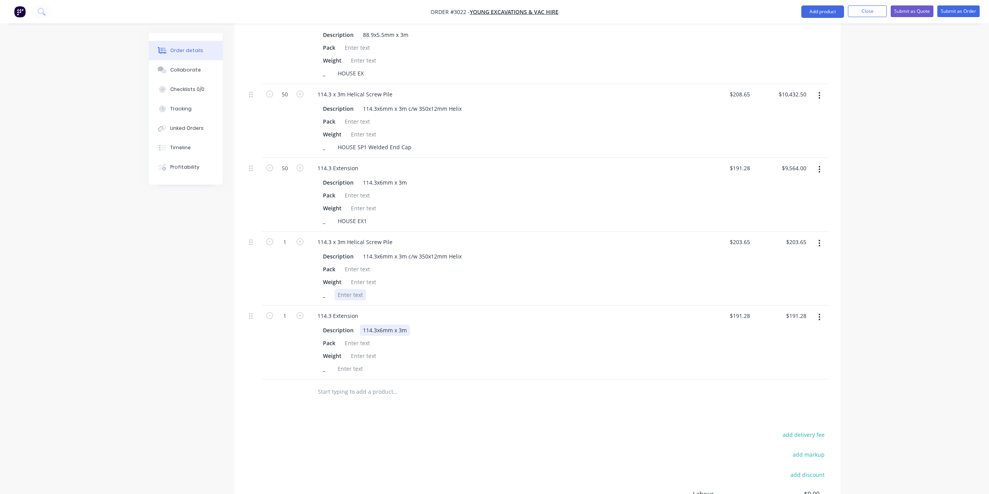
paste div
drag, startPoint x: 356, startPoint y: 285, endPoint x: 319, endPoint y: 278, distance: 37.6
click at [319, 278] on div "Description 114.3x6mm x 3m c/w 350x12mm Helix Pack Weight _ HOUSE SP1 Welded En…" at bounding box center [502, 274] width 382 height 51
click at [350, 410] on div "Products Show / Hide columns Add product Qty Price Total 14 88.9 x 3m Helical S…" at bounding box center [537, 229] width 606 height 689
click at [355, 289] on div "POOL SP1 Welded End Cap" at bounding box center [373, 294] width 76 height 11
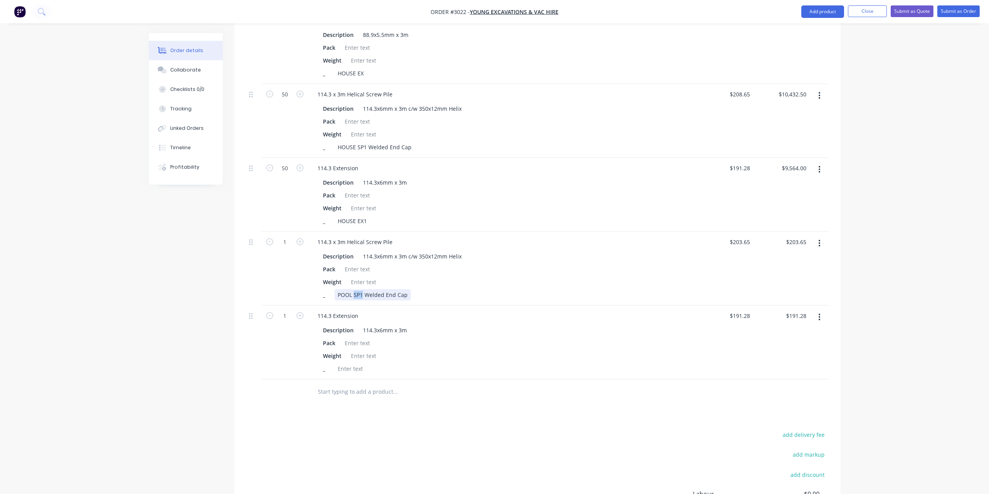
click at [355, 289] on div "POOL SP1 Welded End Cap" at bounding box center [373, 294] width 76 height 11
click at [356, 289] on div "POOL SP1 Welded End Cap" at bounding box center [373, 294] width 76 height 11
copy div "POOL SP1 Welded End Cap"
click at [347, 363] on div at bounding box center [350, 368] width 31 height 11
paste div
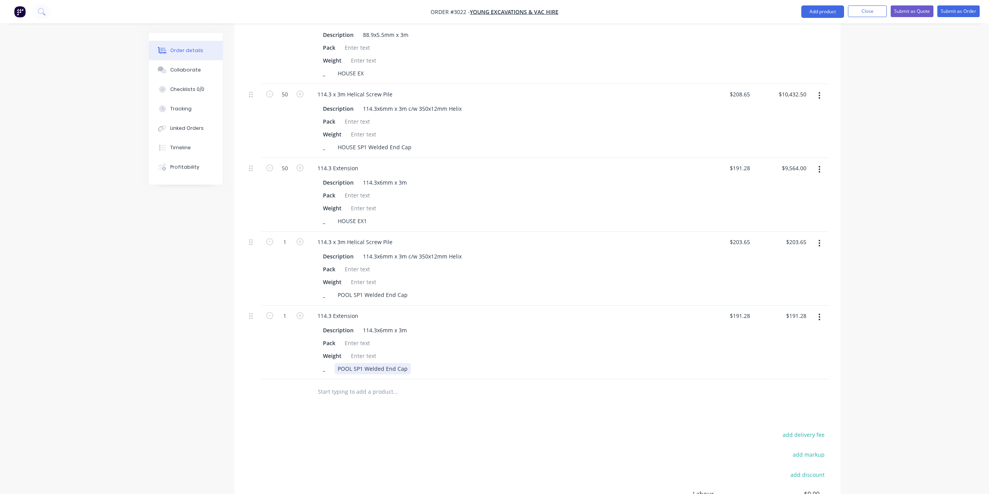
click at [361, 363] on div "POOL SP1 Welded End Cap" at bounding box center [373, 368] width 76 height 11
click at [361, 403] on div "Products Show / Hide columns Add product Qty Price Total 14 88.9 x 3m Helical S…" at bounding box center [537, 229] width 606 height 689
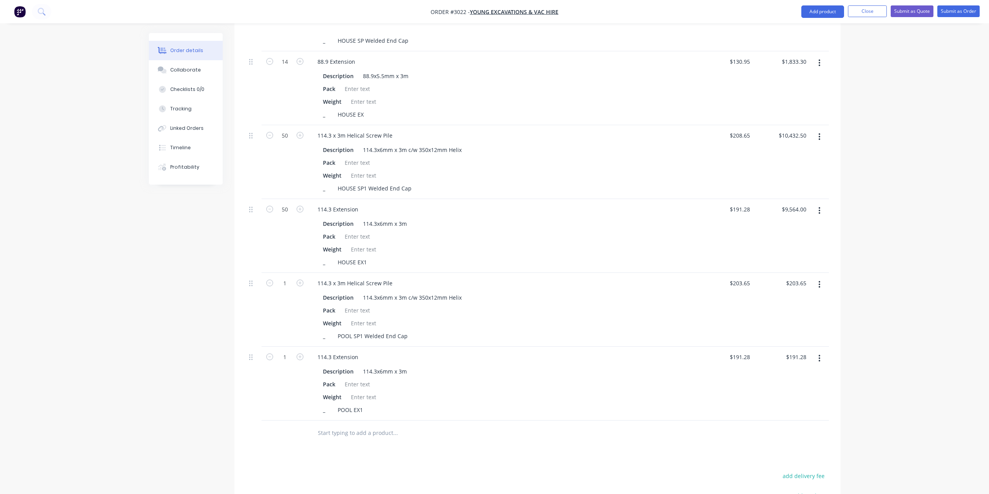
scroll to position [392, 0]
drag, startPoint x: 440, startPoint y: 382, endPoint x: 376, endPoint y: 373, distance: 64.3
click at [440, 389] on div "Weight" at bounding box center [501, 394] width 362 height 11
click at [819, 352] on icon "button" at bounding box center [819, 356] width 2 height 9
click at [792, 417] on div "Delete" at bounding box center [792, 422] width 60 height 11
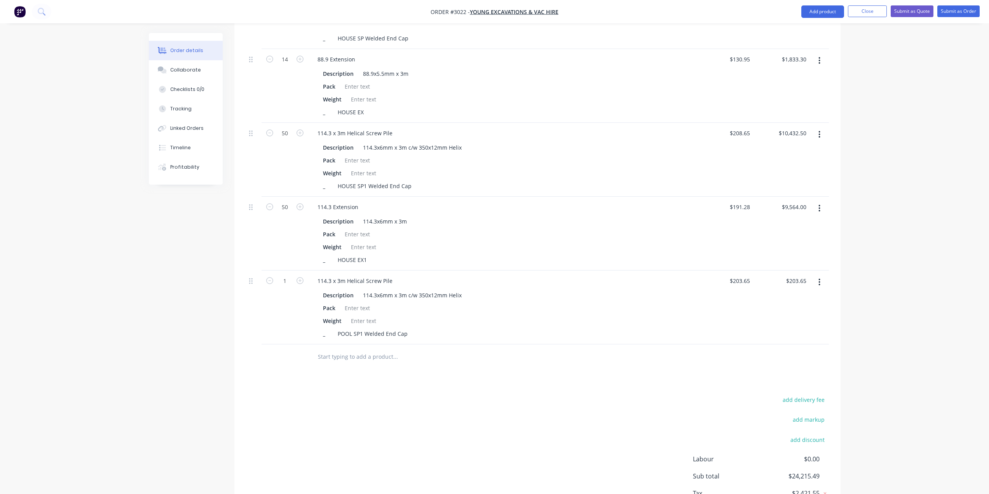
click at [344, 349] on input "text" at bounding box center [394, 357] width 155 height 16
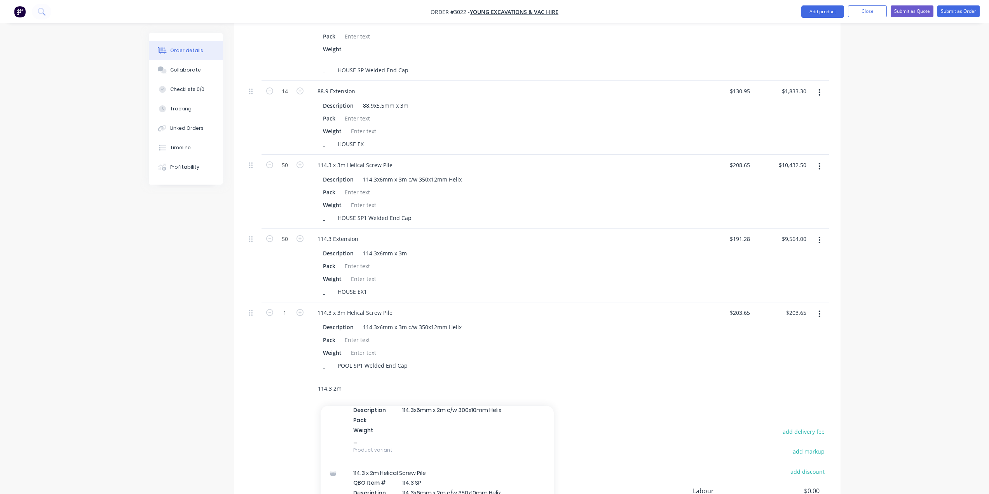
scroll to position [78, 0]
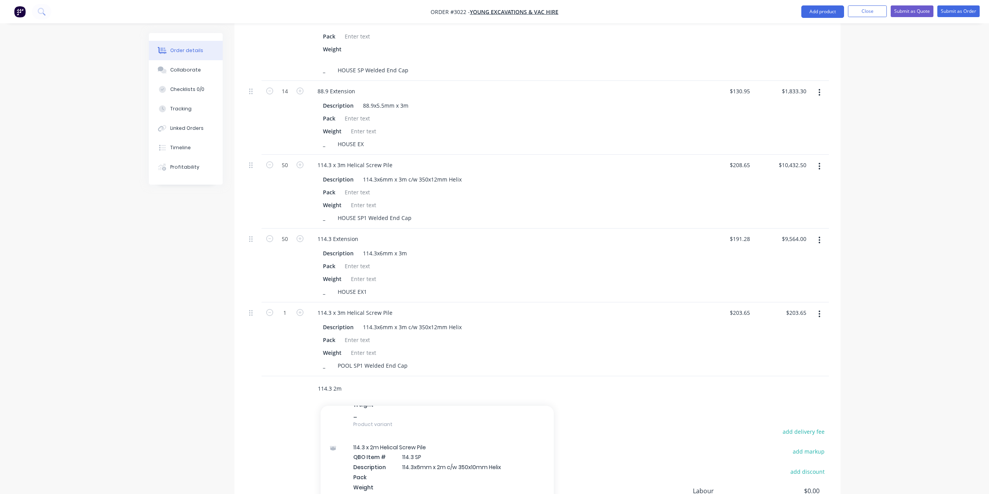
click at [342, 381] on input "114.3 2m" at bounding box center [394, 389] width 155 height 16
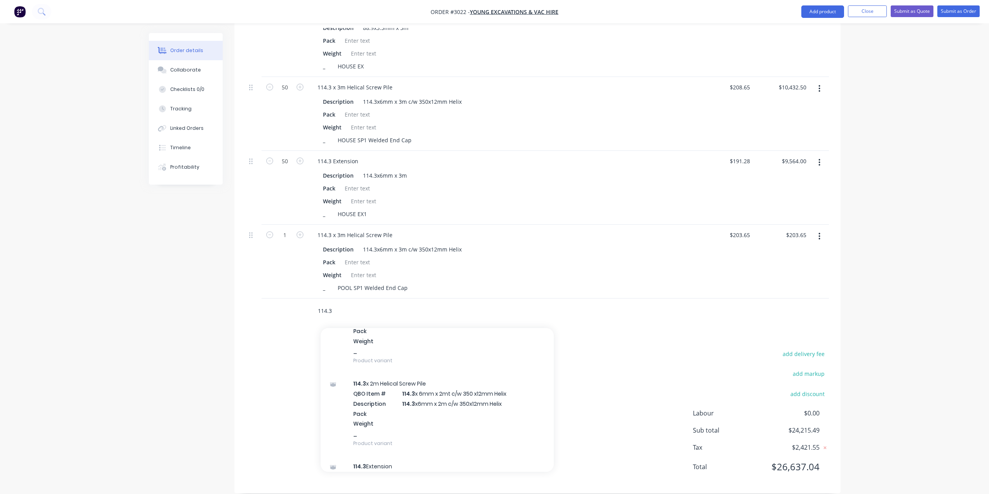
scroll to position [622, 0]
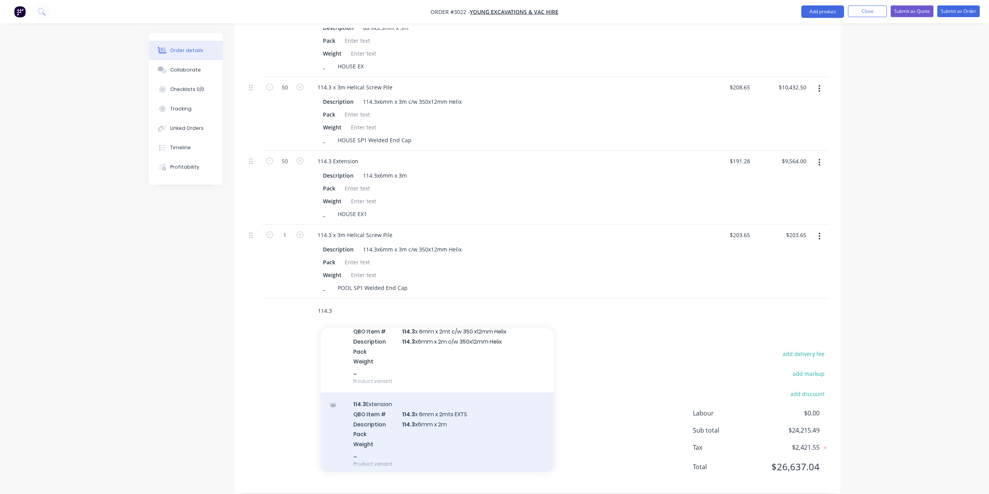
type input "114.3"
click at [423, 415] on div "114.3 Extension QBO Item # 114.3 x 6mm x 2mts EXTS Description 114.3 x6mm x 2m …" at bounding box center [437, 433] width 233 height 83
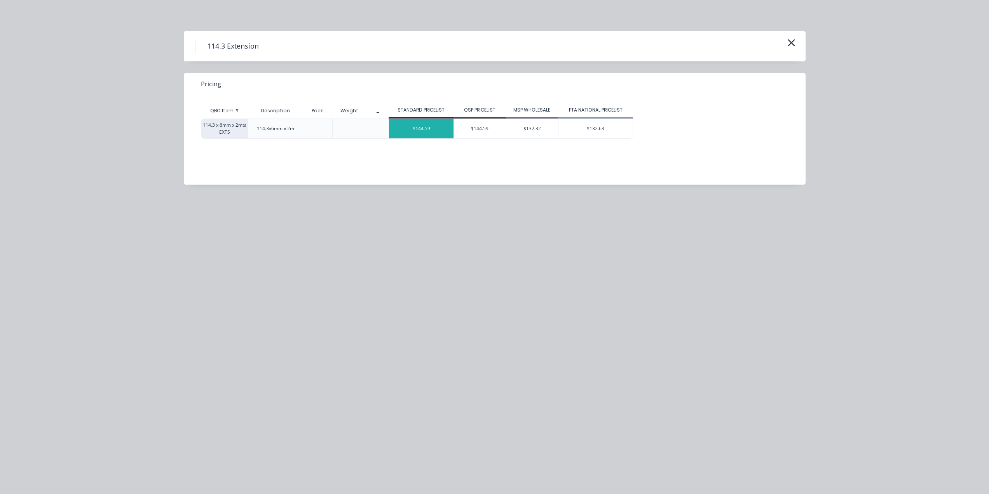
click at [422, 125] on div "$144.59" at bounding box center [421, 128] width 65 height 19
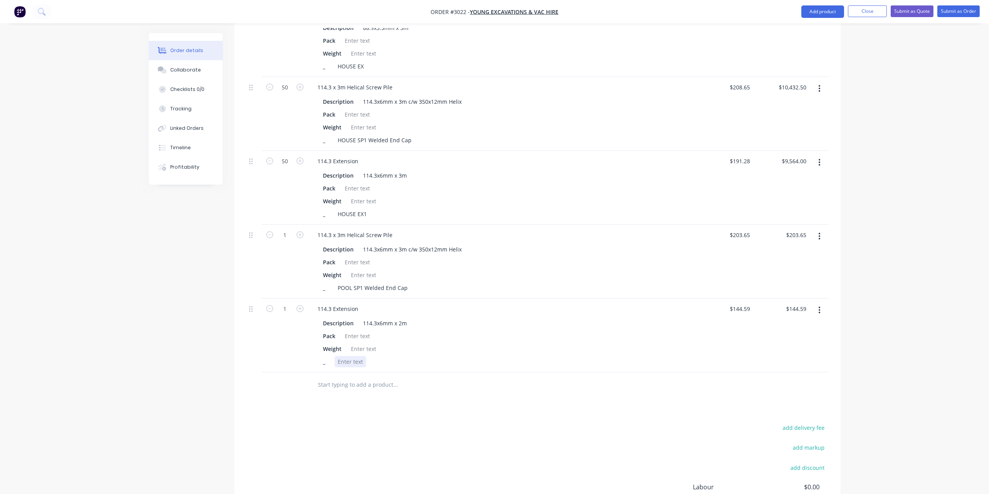
click at [352, 356] on div at bounding box center [350, 361] width 31 height 11
click at [426, 406] on div "Products Show / Hide columns Add product Qty Price Total 14 88.9 x 3m Helical S…" at bounding box center [537, 222] width 606 height 689
click at [739, 229] on input "203.65" at bounding box center [741, 234] width 24 height 11
click at [741, 229] on input "203.65" at bounding box center [742, 234] width 21 height 11
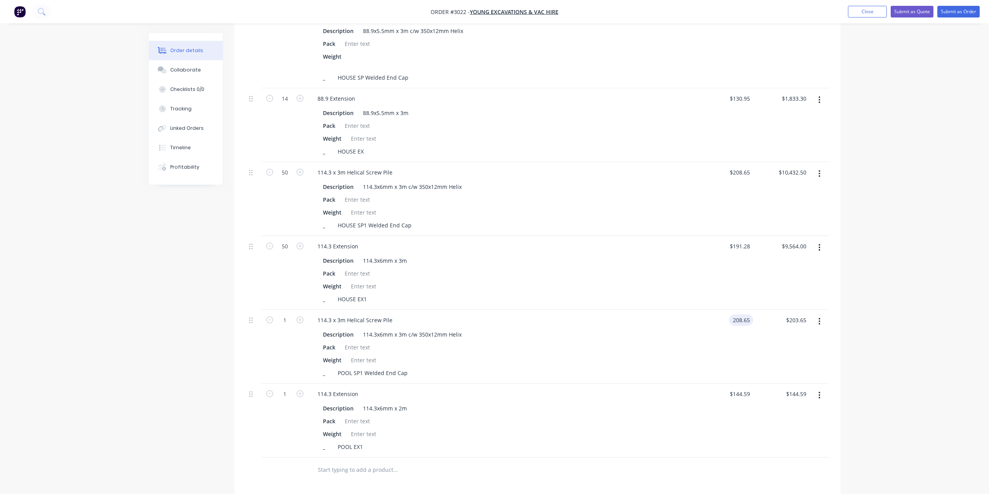
scroll to position [357, 0]
type input "$208.65"
click at [298, 313] on icon "button" at bounding box center [299, 316] width 7 height 7
type input "2"
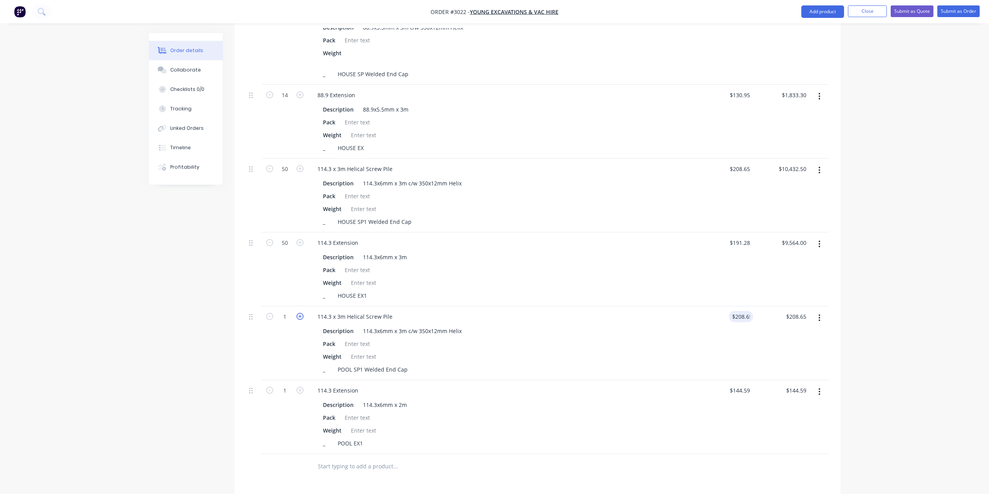
type input "$417.30"
click at [298, 313] on icon "button" at bounding box center [299, 316] width 7 height 7
type input "3"
type input "$625.95"
click at [298, 313] on icon "button" at bounding box center [299, 316] width 7 height 7
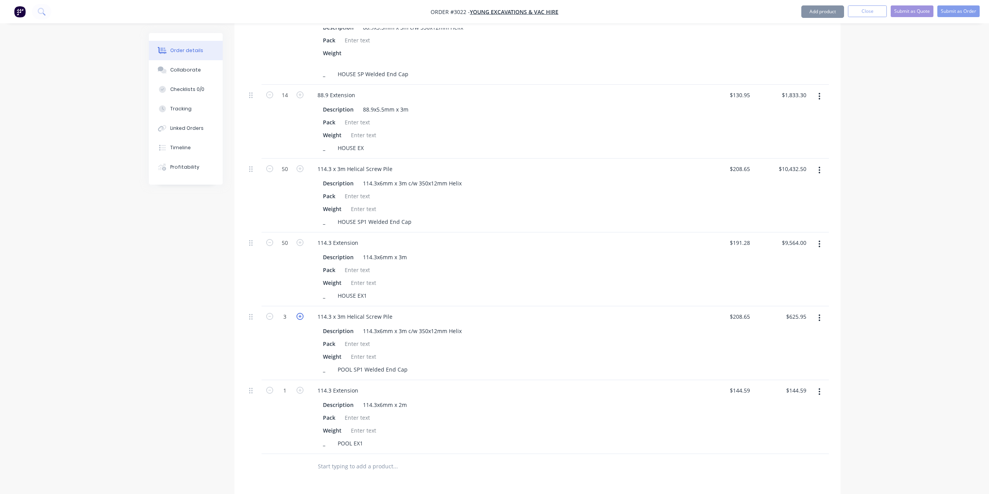
type input "4"
type input "$834.60"
click at [298, 313] on icon "button" at bounding box center [299, 316] width 7 height 7
type input "5"
type input "$1,043.25"
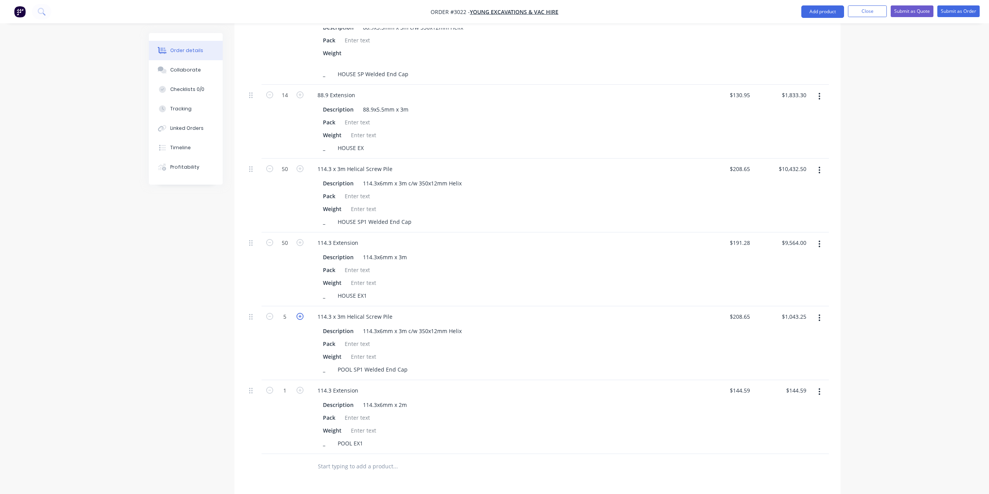
click at [298, 313] on icon "button" at bounding box center [299, 316] width 7 height 7
type input "6"
type input "$1,251.90"
click at [300, 313] on icon "button" at bounding box center [299, 316] width 7 height 7
type input "7"
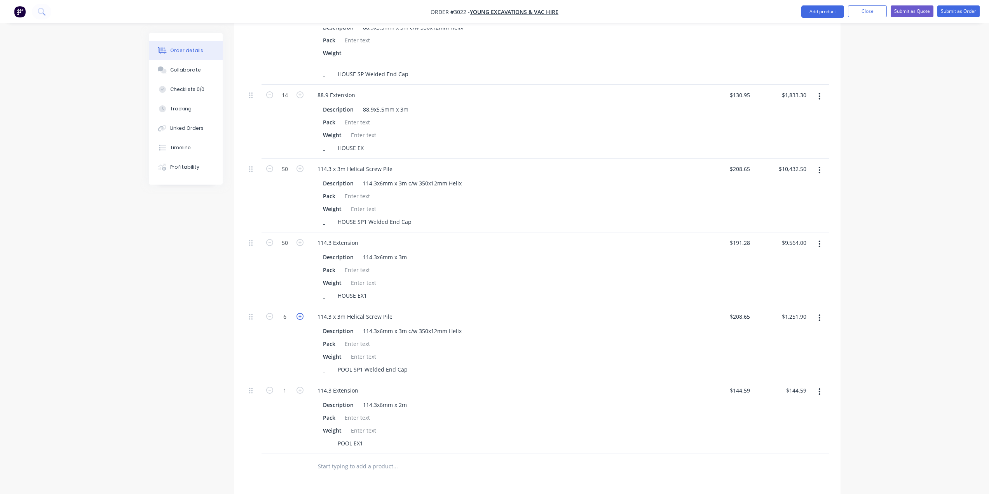
type input "$1,460.55"
click at [301, 313] on icon "button" at bounding box center [299, 316] width 7 height 7
type input "8"
type input "$1,669.20"
click at [302, 313] on icon "button" at bounding box center [299, 316] width 7 height 7
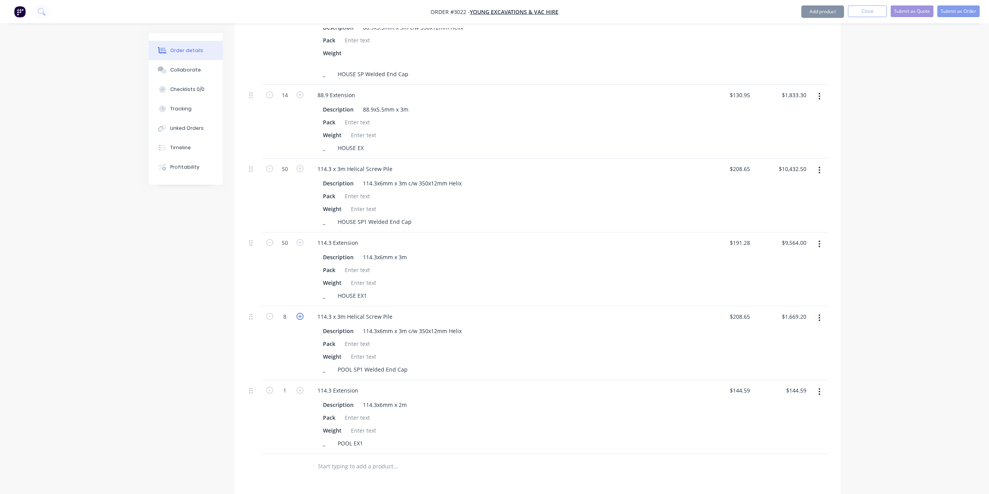
type input "9"
type input "$1,877.85"
click at [303, 387] on icon "button" at bounding box center [299, 390] width 7 height 7
type input "2"
type input "$289.18"
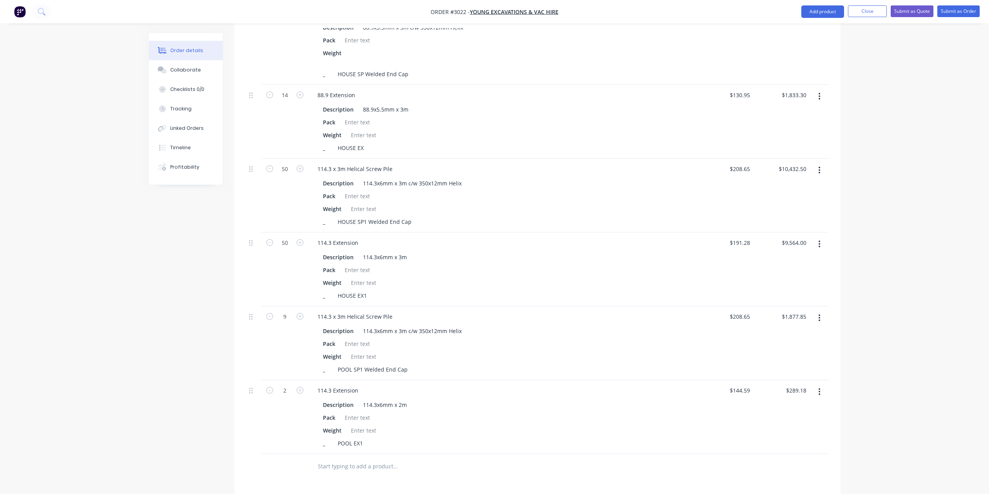
click at [303, 385] on button "button" at bounding box center [300, 389] width 10 height 8
type input "3"
type input "$433.77"
click at [303, 385] on button "button" at bounding box center [300, 389] width 10 height 8
type input "4"
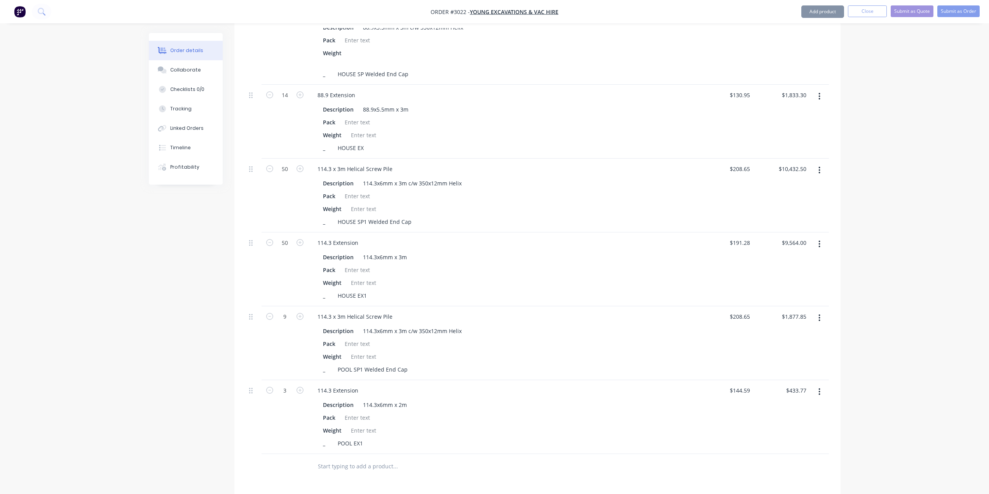
type input "$578.36"
click at [303, 387] on icon "button" at bounding box center [299, 390] width 7 height 7
type input "5"
type input "$722.95"
click at [303, 385] on button "button" at bounding box center [300, 389] width 10 height 8
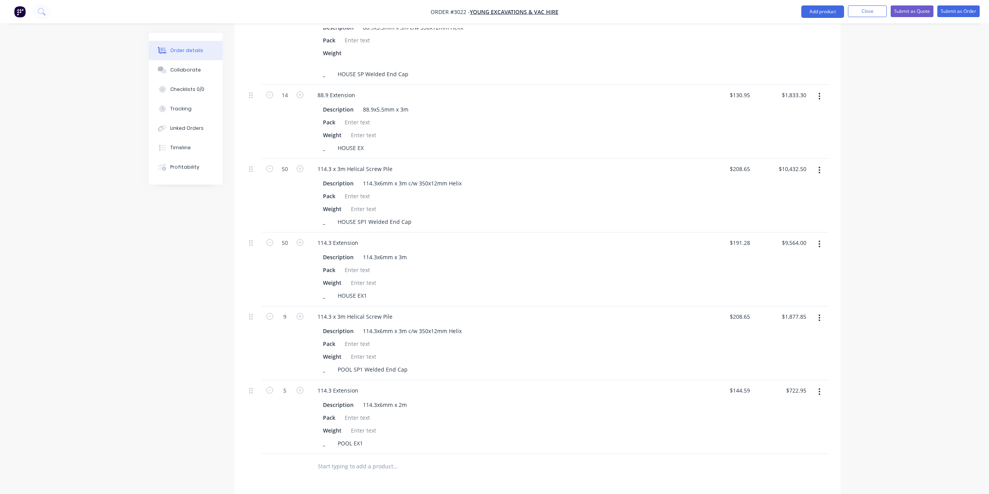
type input "6"
type input "$867.54"
click at [304, 385] on button "button" at bounding box center [300, 389] width 10 height 8
type input "7"
type input "$1,012.13"
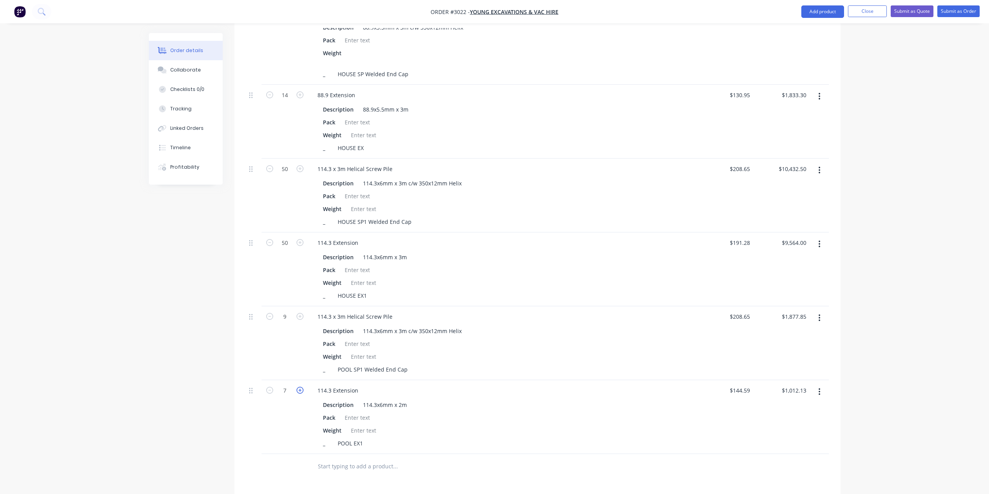
click at [302, 387] on icon "button" at bounding box center [299, 390] width 7 height 7
type input "8"
type input "$1,156.72"
click at [303, 385] on button "button" at bounding box center [300, 389] width 10 height 8
type input "9"
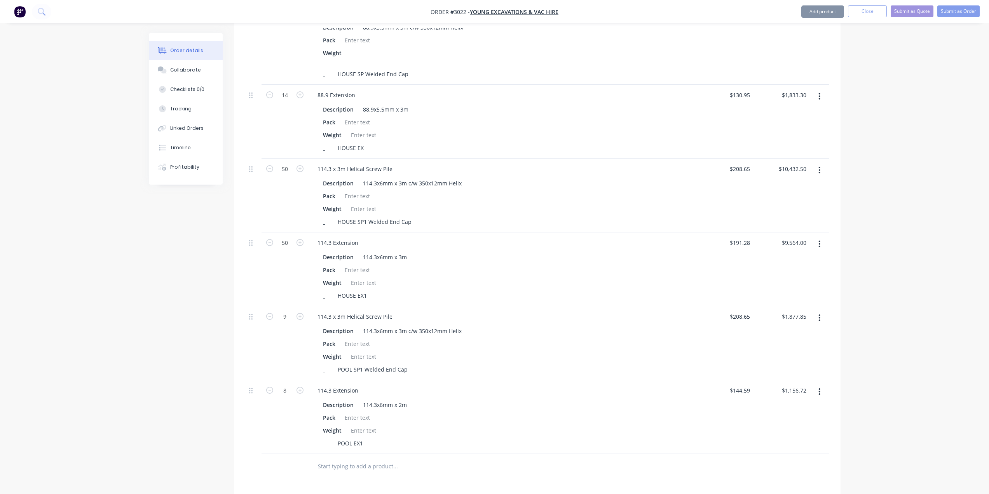
type input "$1,301.31"
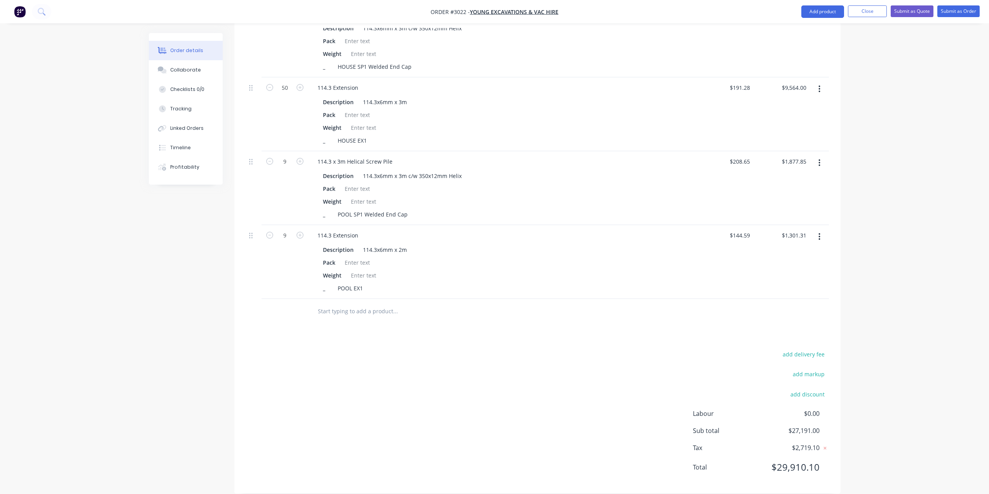
scroll to position [512, 0]
click at [381, 303] on input "text" at bounding box center [394, 311] width 155 height 16
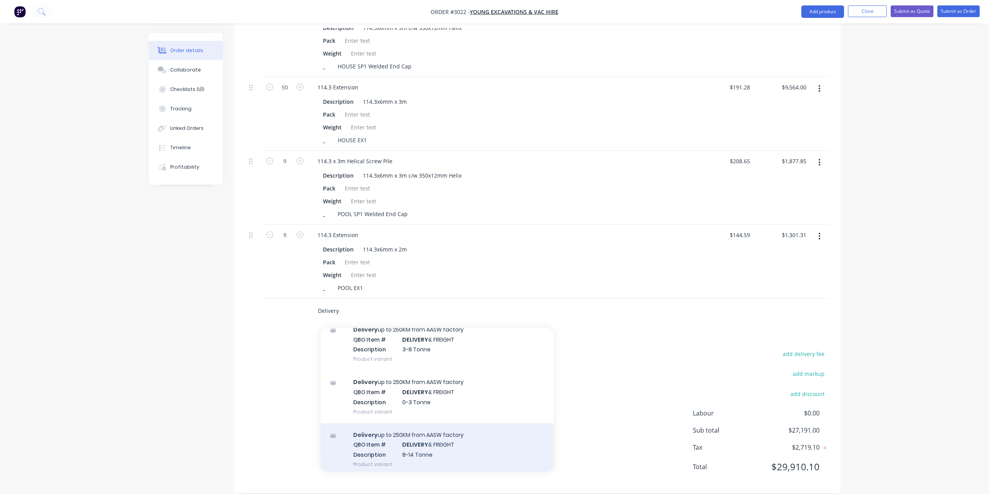
scroll to position [33, 0]
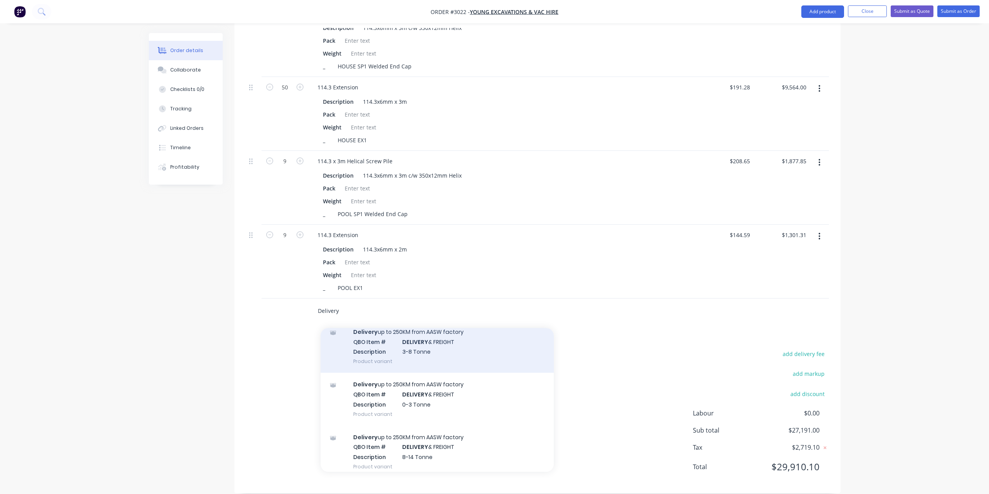
type input "Delivery"
click at [439, 339] on div "Delivery up to 250KM from AASW factory QBO Item # DELIVERY & FREIGHT Descriptio…" at bounding box center [437, 346] width 233 height 52
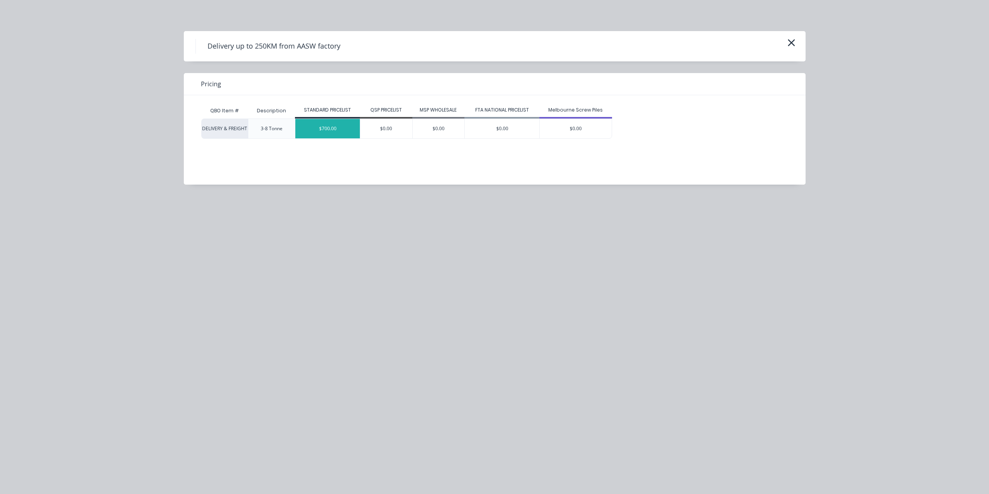
click at [336, 129] on div "$700.00" at bounding box center [327, 128] width 65 height 19
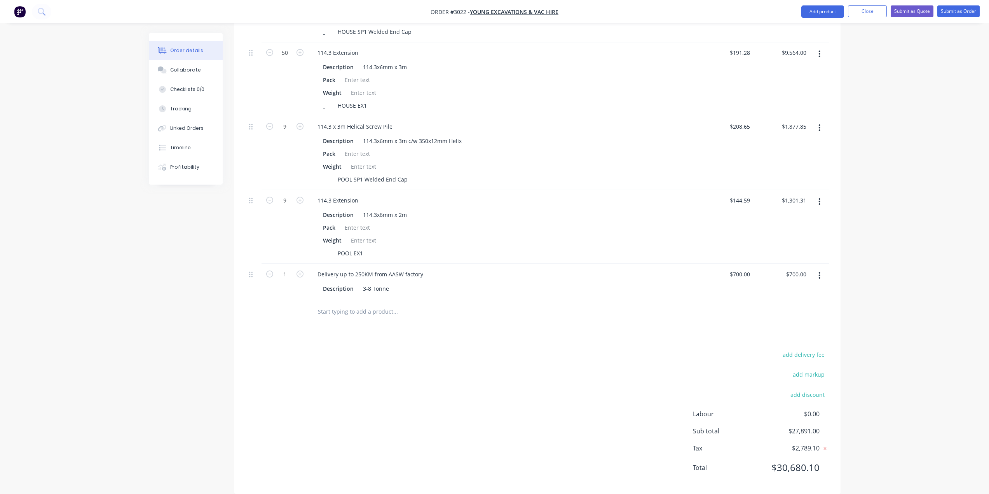
scroll to position [548, 0]
click at [742, 268] on input "700" at bounding box center [741, 273] width 24 height 11
type input "$500.00"
click at [719, 331] on div "Products Show / Hide columns Add product Qty Price Total 14 88.9 x 3m Helical S…" at bounding box center [537, 130] width 606 height 725
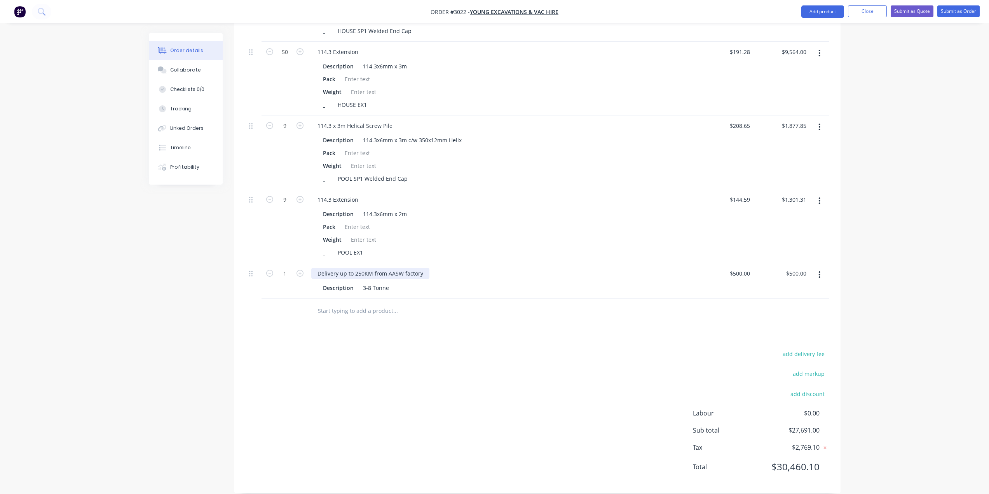
click at [355, 268] on div "Delivery up to 250KM from AASW factory" at bounding box center [370, 273] width 118 height 11
click at [449, 384] on div "add delivery fee add markup add discount Labour $0.00 Sub total $27,691.00 Tax …" at bounding box center [537, 415] width 583 height 133
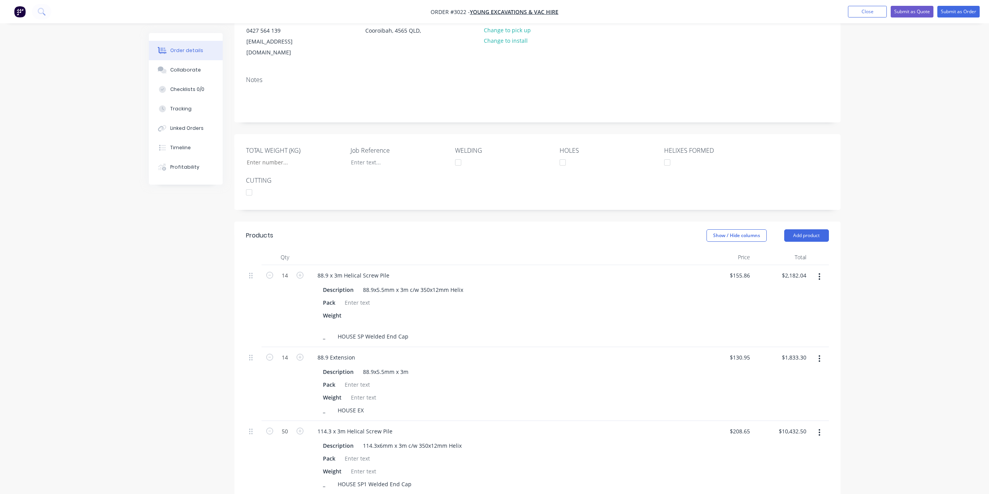
scroll to position [81, 0]
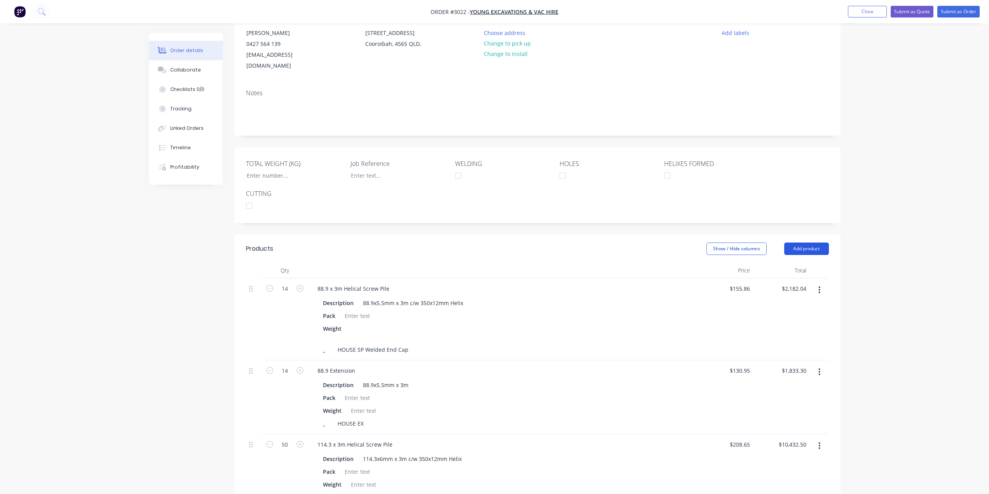
click at [810, 242] on button "Add product" at bounding box center [806, 248] width 45 height 12
click at [774, 371] on div "Notes (External)" at bounding box center [792, 376] width 60 height 11
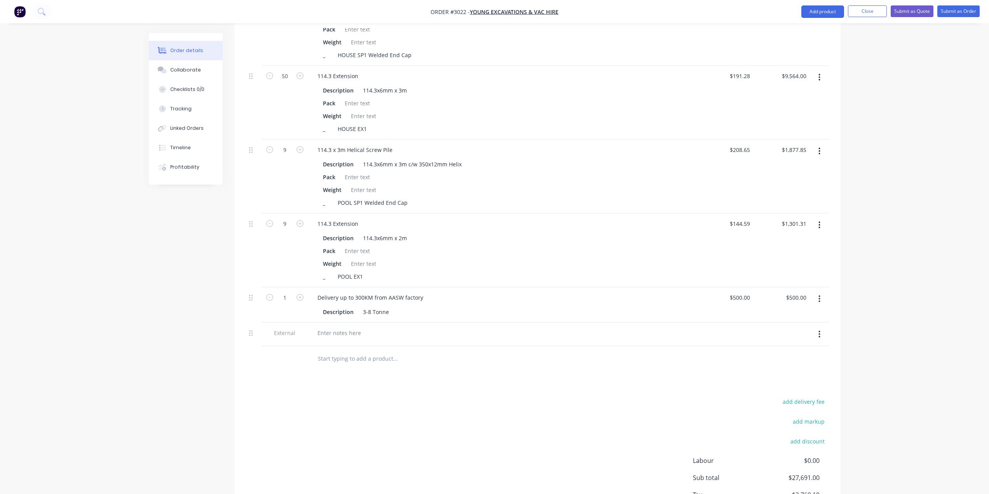
scroll to position [571, 0]
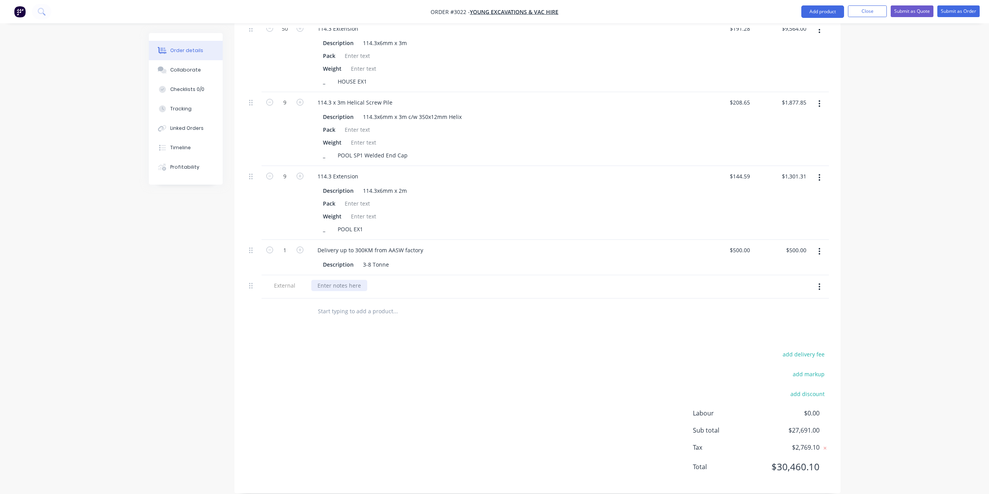
click at [357, 280] on div at bounding box center [339, 285] width 56 height 11
paste div
drag, startPoint x: 389, startPoint y: 274, endPoint x: 317, endPoint y: 292, distance: 74.2
click at [294, 282] on div "External POOL SP1 Welded End Cap" at bounding box center [537, 287] width 583 height 24
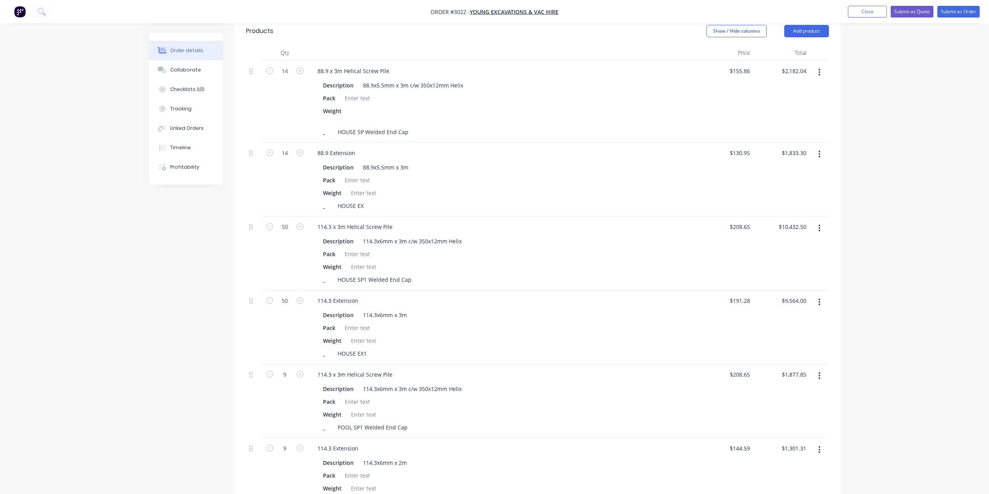
click at [138, 282] on div "Order details Collaborate Checklists 0/0 Tracking Linked Orders Timeline Profit…" at bounding box center [494, 239] width 989 height 1076
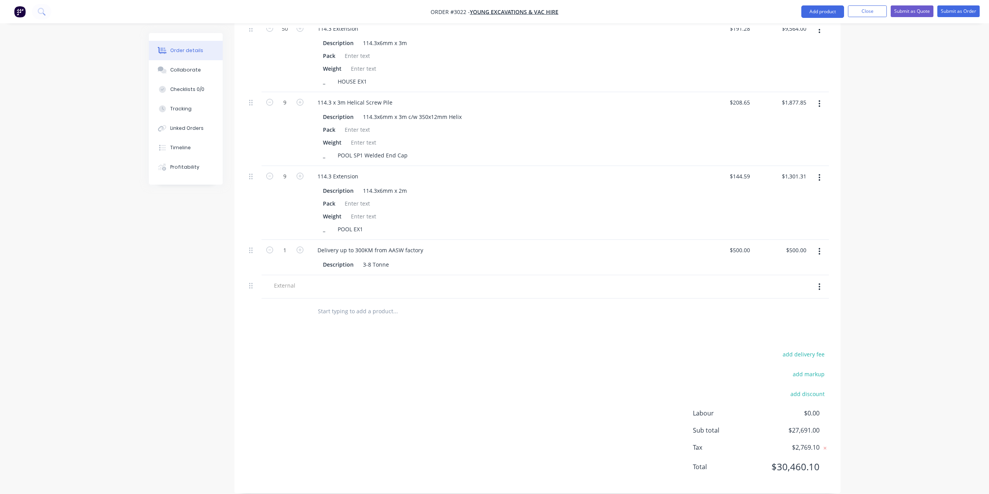
click at [339, 280] on div at bounding box center [502, 285] width 382 height 11
click at [288, 281] on span "External" at bounding box center [285, 285] width 40 height 8
click at [342, 282] on div at bounding box center [502, 287] width 389 height 24
click at [350, 280] on div at bounding box center [502, 285] width 382 height 11
click at [352, 280] on div at bounding box center [502, 285] width 382 height 11
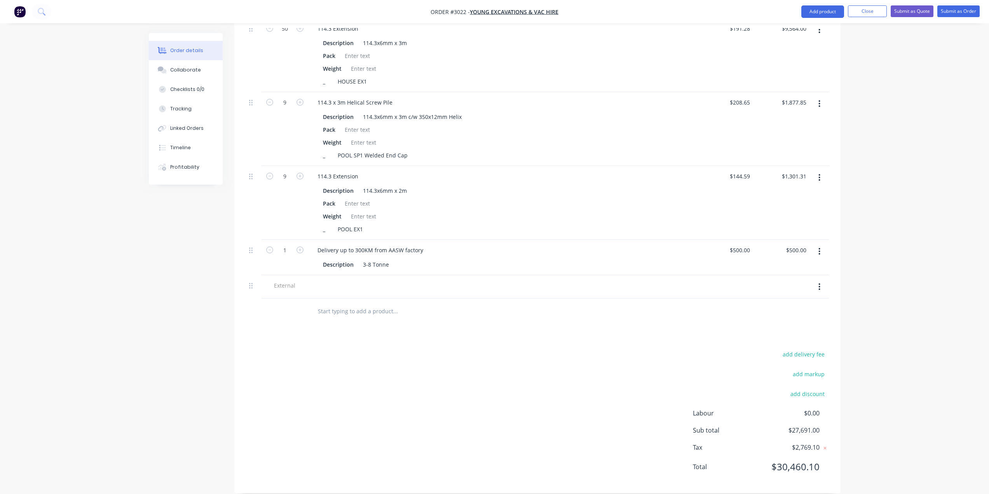
click at [293, 281] on span "External" at bounding box center [285, 285] width 40 height 8
click at [817, 280] on button "button" at bounding box center [819, 287] width 18 height 14
click at [766, 317] on div "Delete" at bounding box center [792, 322] width 60 height 11
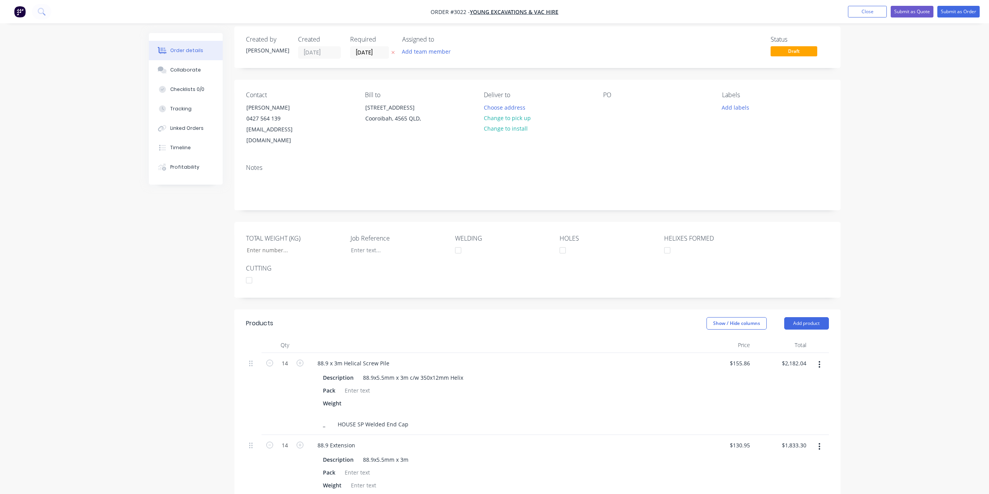
scroll to position [0, 0]
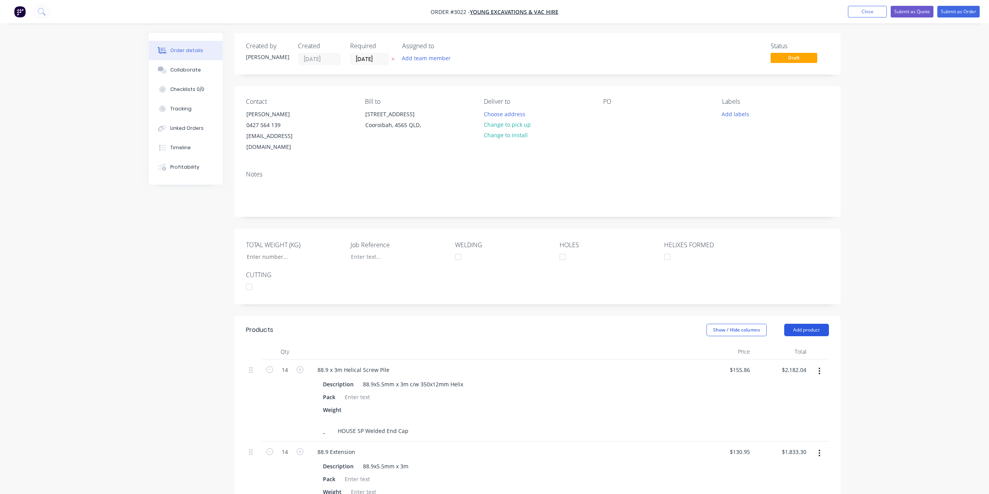
click at [814, 324] on button "Add product" at bounding box center [806, 330] width 45 height 12
